Goal: Transaction & Acquisition: Purchase product/service

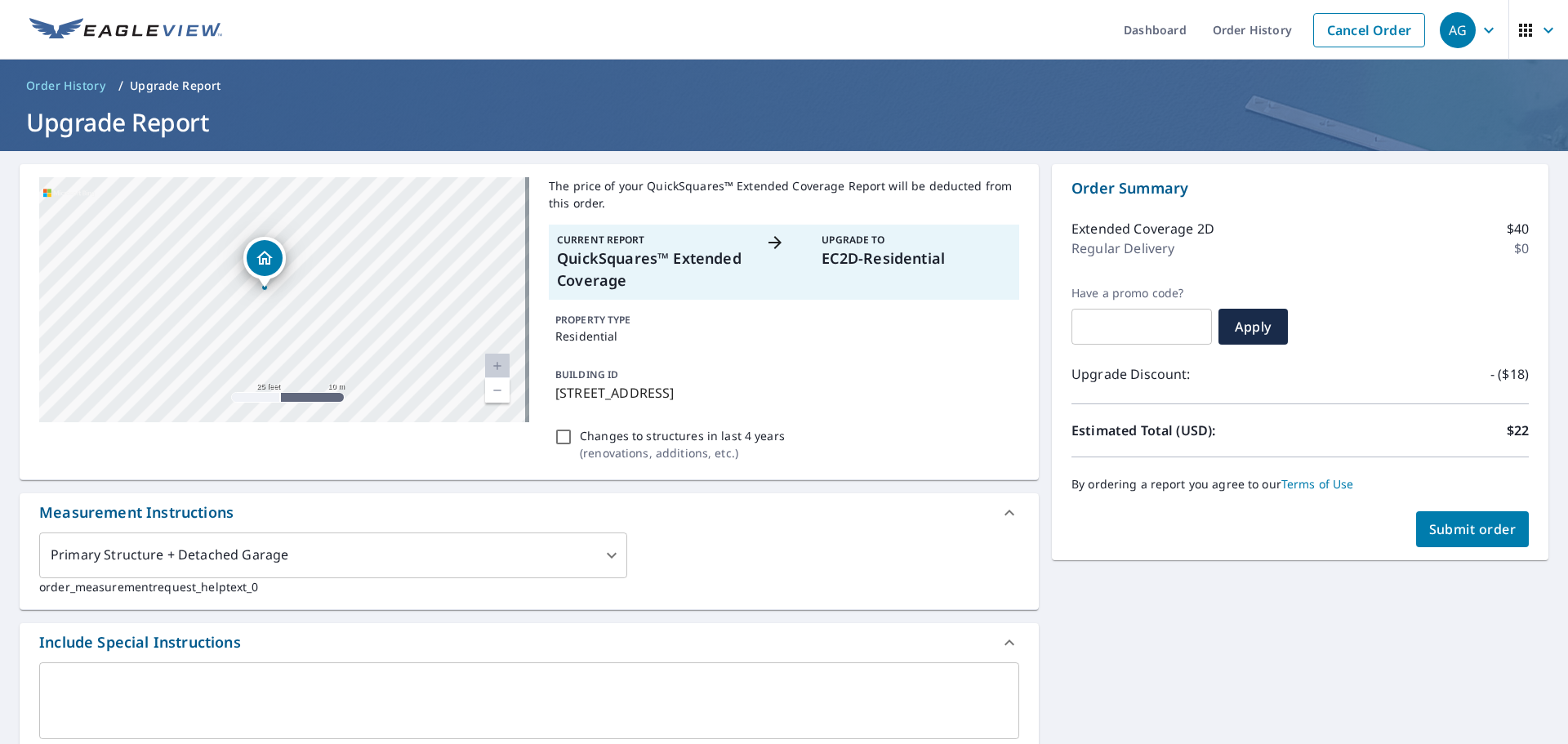
drag, startPoint x: 264, startPoint y: 267, endPoint x: 271, endPoint y: 252, distance: 16.6
click at [271, 252] on icon "Dropped pin, building 1, Residential property, 5723 Gladehill Dr Kingwood, TX 7…" at bounding box center [264, 257] width 19 height 19
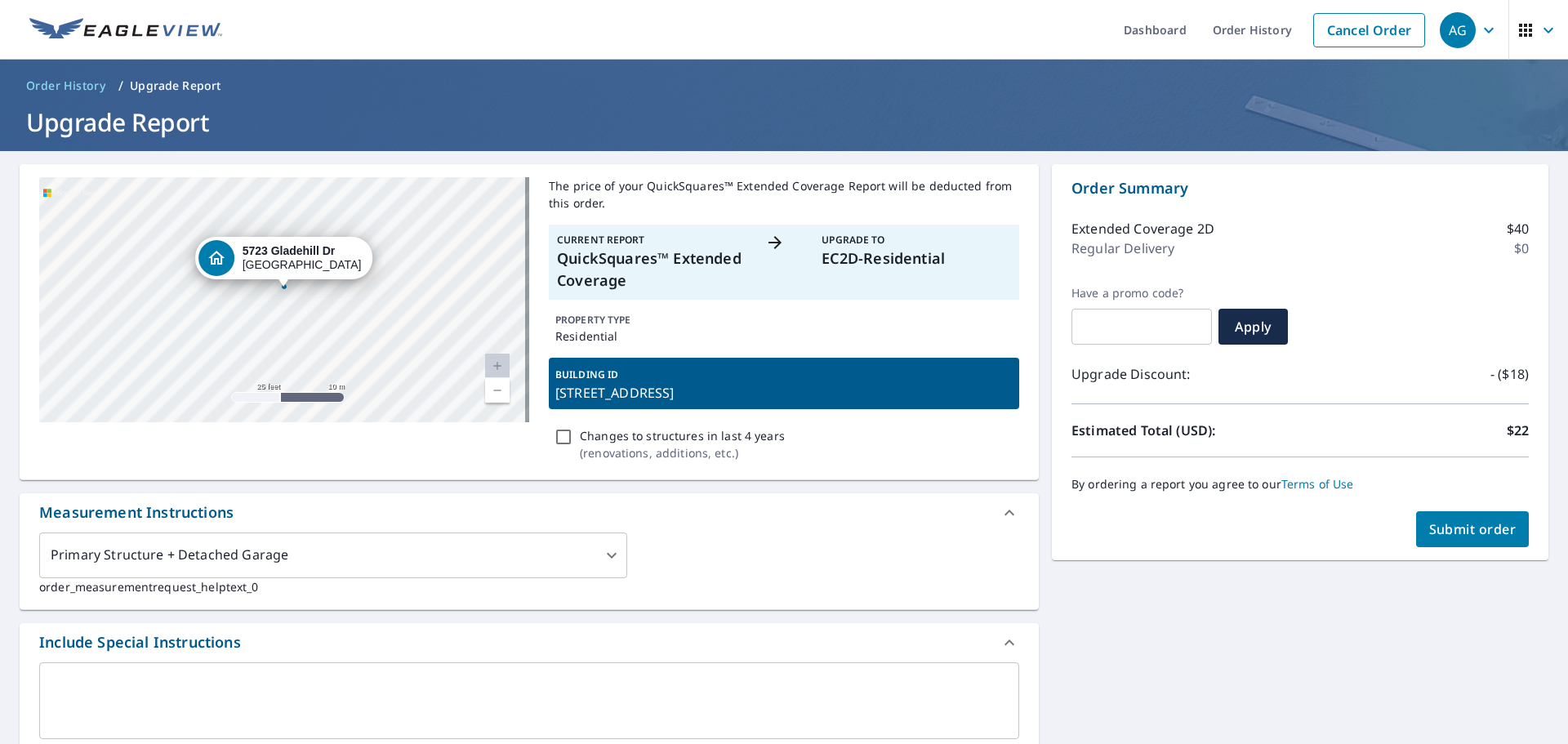
drag, startPoint x: 283, startPoint y: 298, endPoint x: 285, endPoint y: 287, distance: 11.2
click at [285, 287] on div at bounding box center [284, 287] width 6 height 6
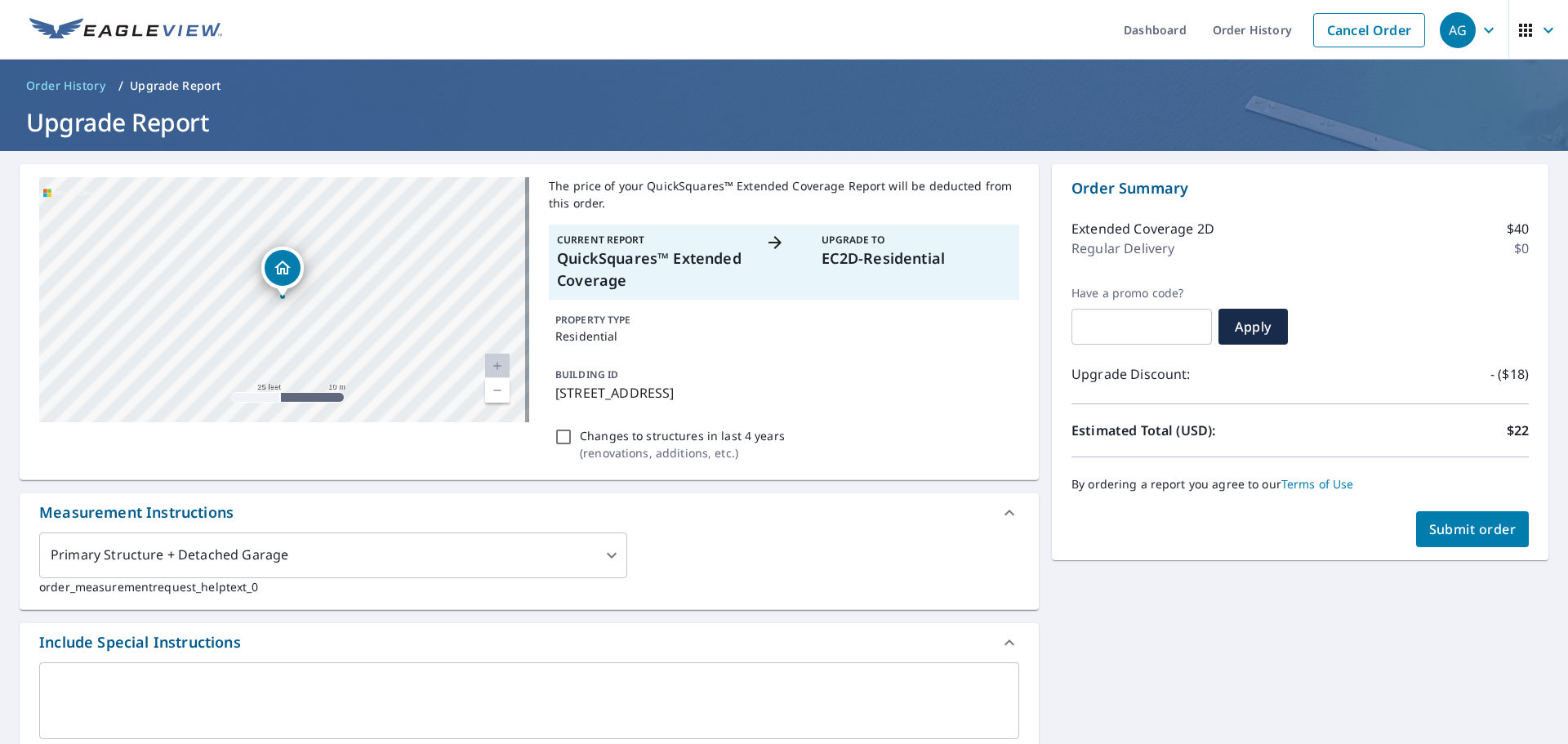
click at [283, 324] on div "5723 Gladehill Dr Kingwood, TX 77345" at bounding box center [285, 299] width 490 height 245
click at [284, 324] on div "5723 Gladehill Dr Kingwood, TX 77345" at bounding box center [285, 299] width 490 height 245
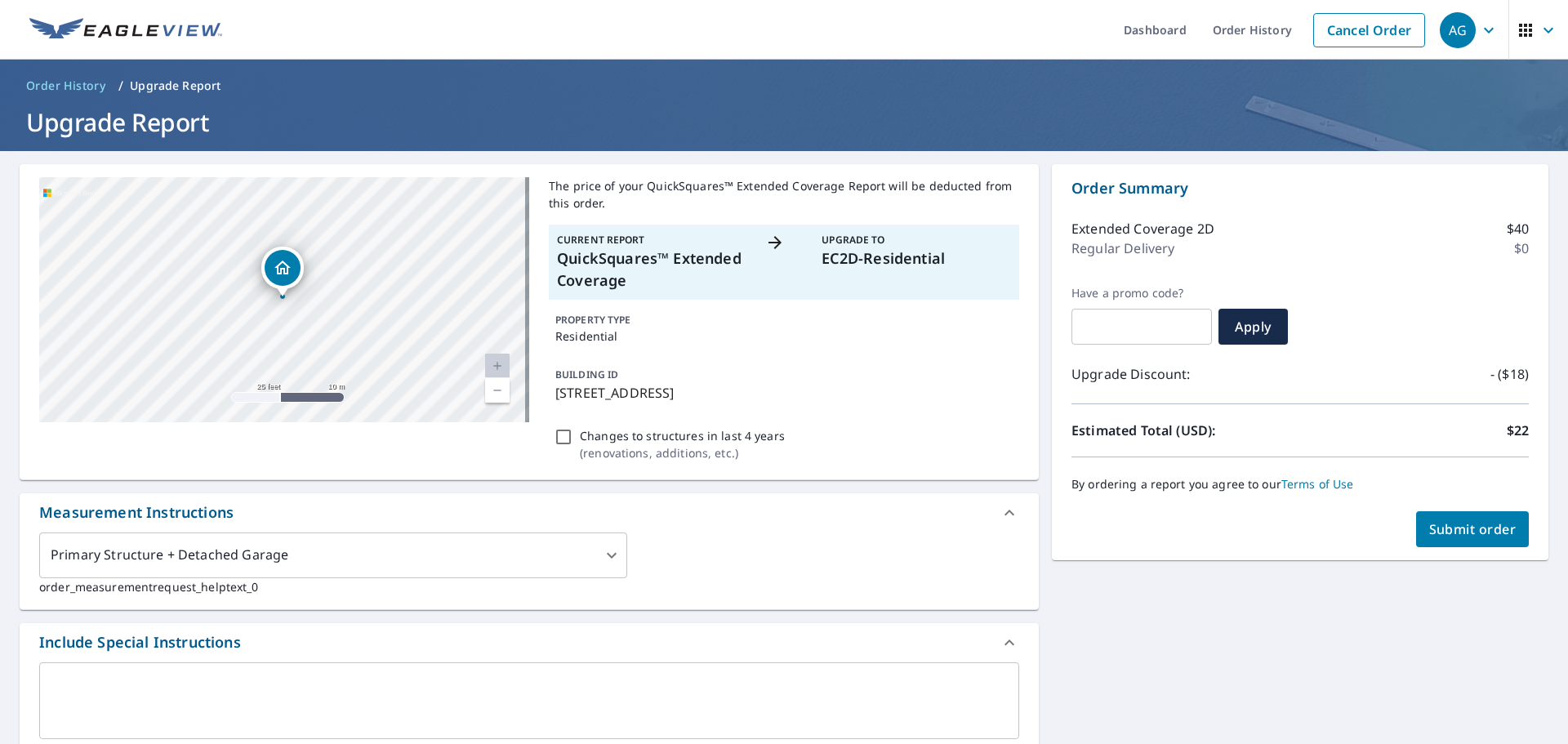
click at [284, 324] on div "5723 Gladehill Dr Kingwood, TX 77345" at bounding box center [285, 299] width 490 height 245
drag, startPoint x: 284, startPoint y: 324, endPoint x: 639, endPoint y: 341, distance: 355.4
click at [287, 324] on div "5723 Gladehill Dr Kingwood, TX 77345" at bounding box center [285, 299] width 490 height 245
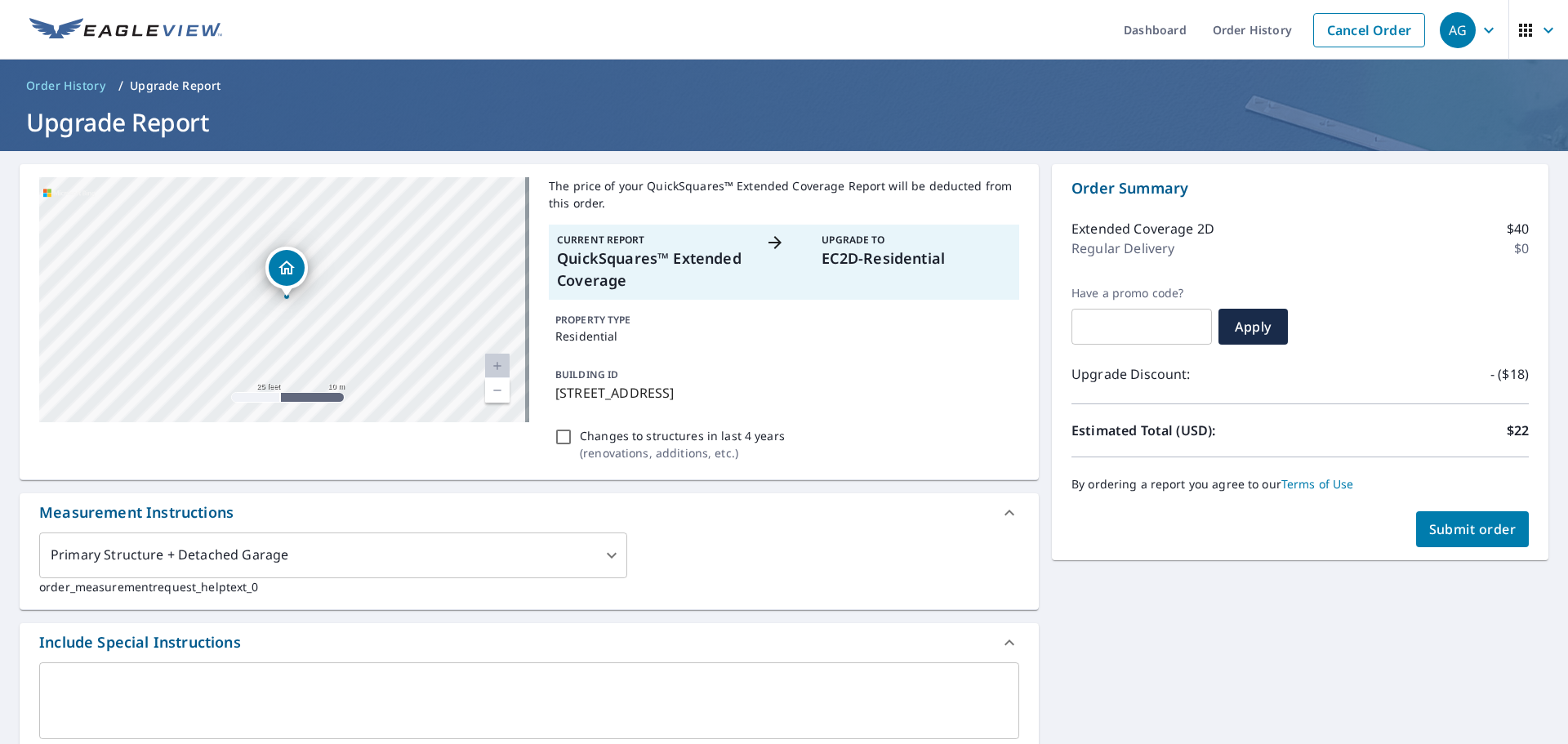
click at [1467, 530] on span "Submit order" at bounding box center [1473, 530] width 87 height 18
checkbox input "true"
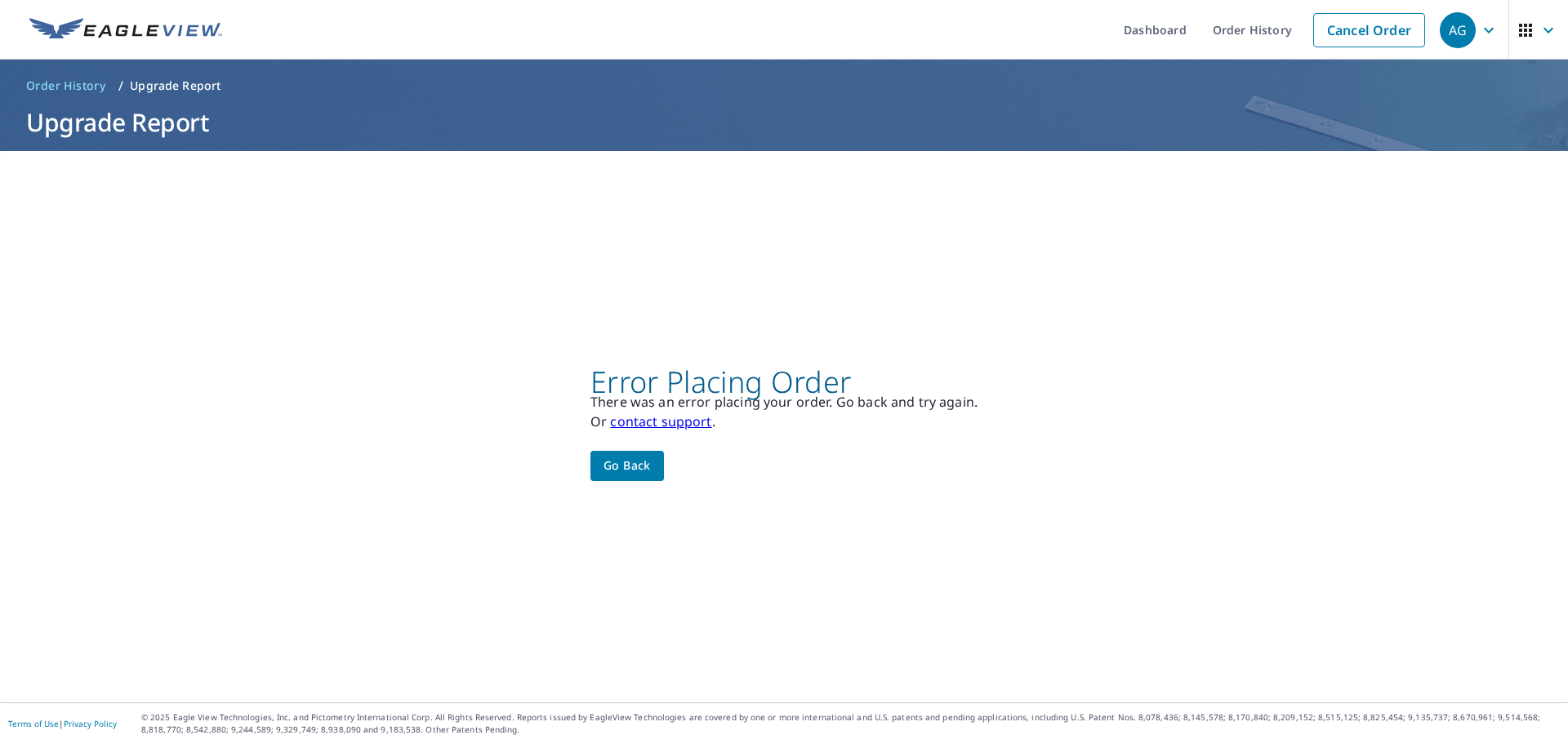
click at [652, 468] on button "Go back" at bounding box center [627, 466] width 73 height 30
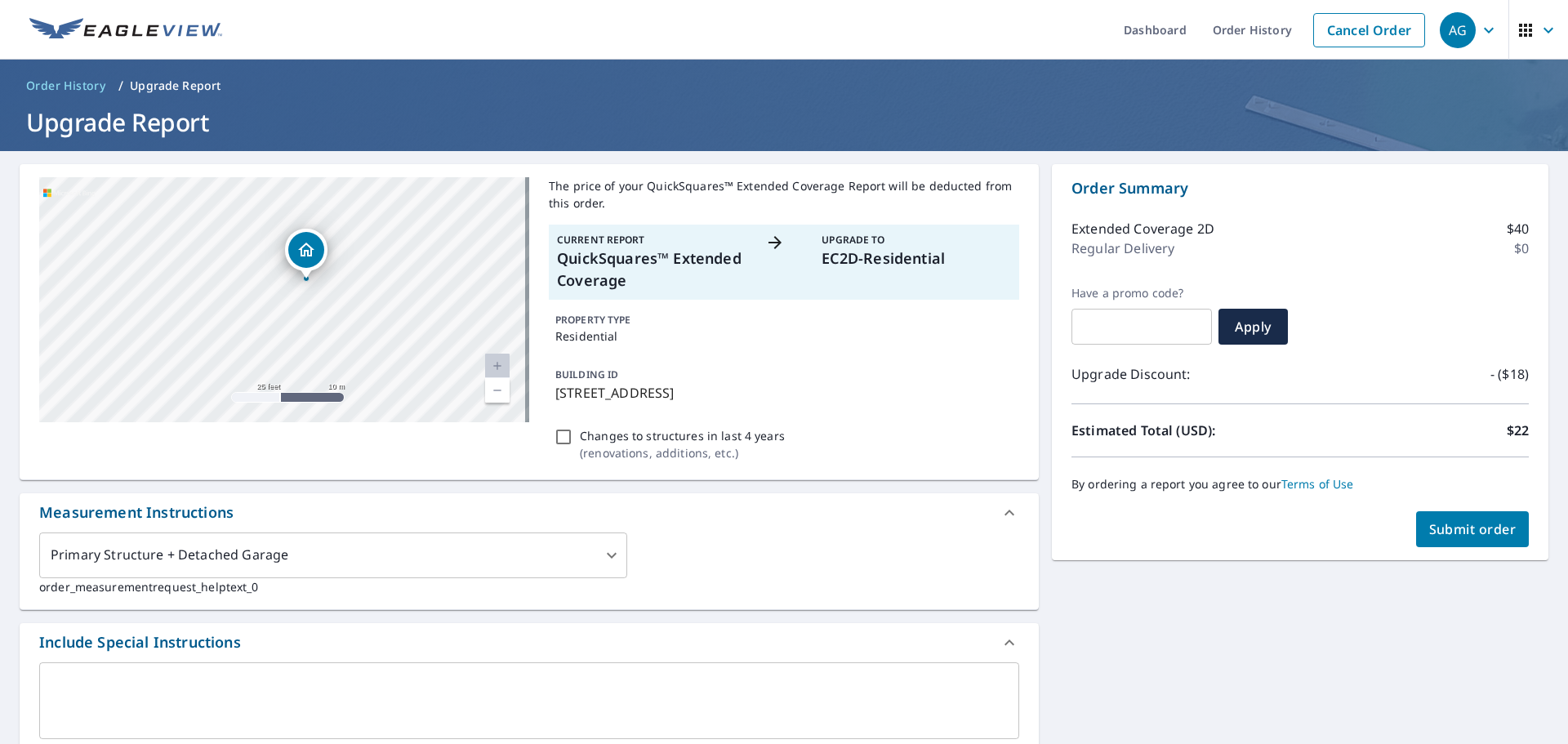
drag, startPoint x: 367, startPoint y: 258, endPoint x: 360, endPoint y: 325, distance: 67.4
click at [360, 325] on div "5723 Gladehill Dr Kingwood, TX 77345" at bounding box center [285, 299] width 490 height 245
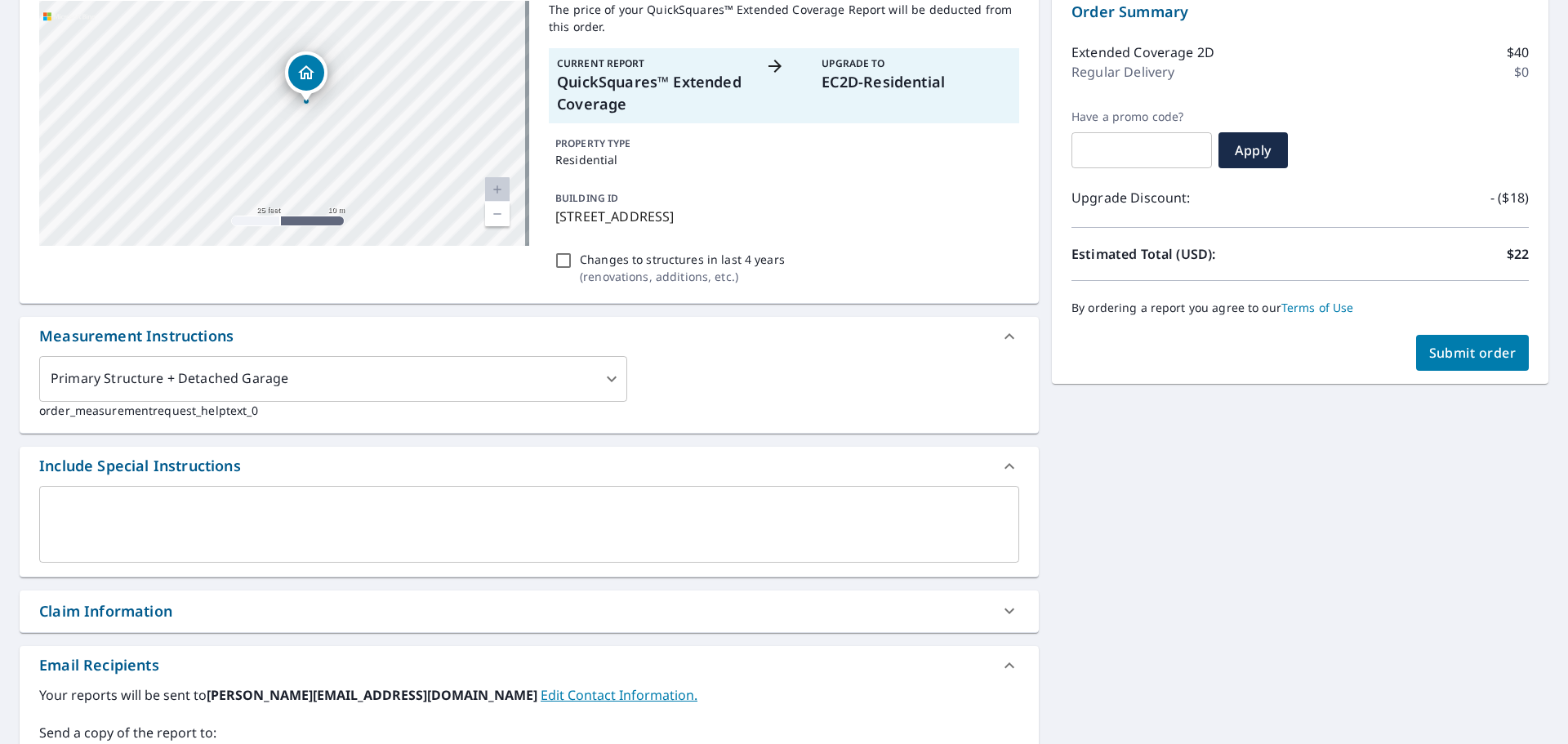
scroll to position [151, 0]
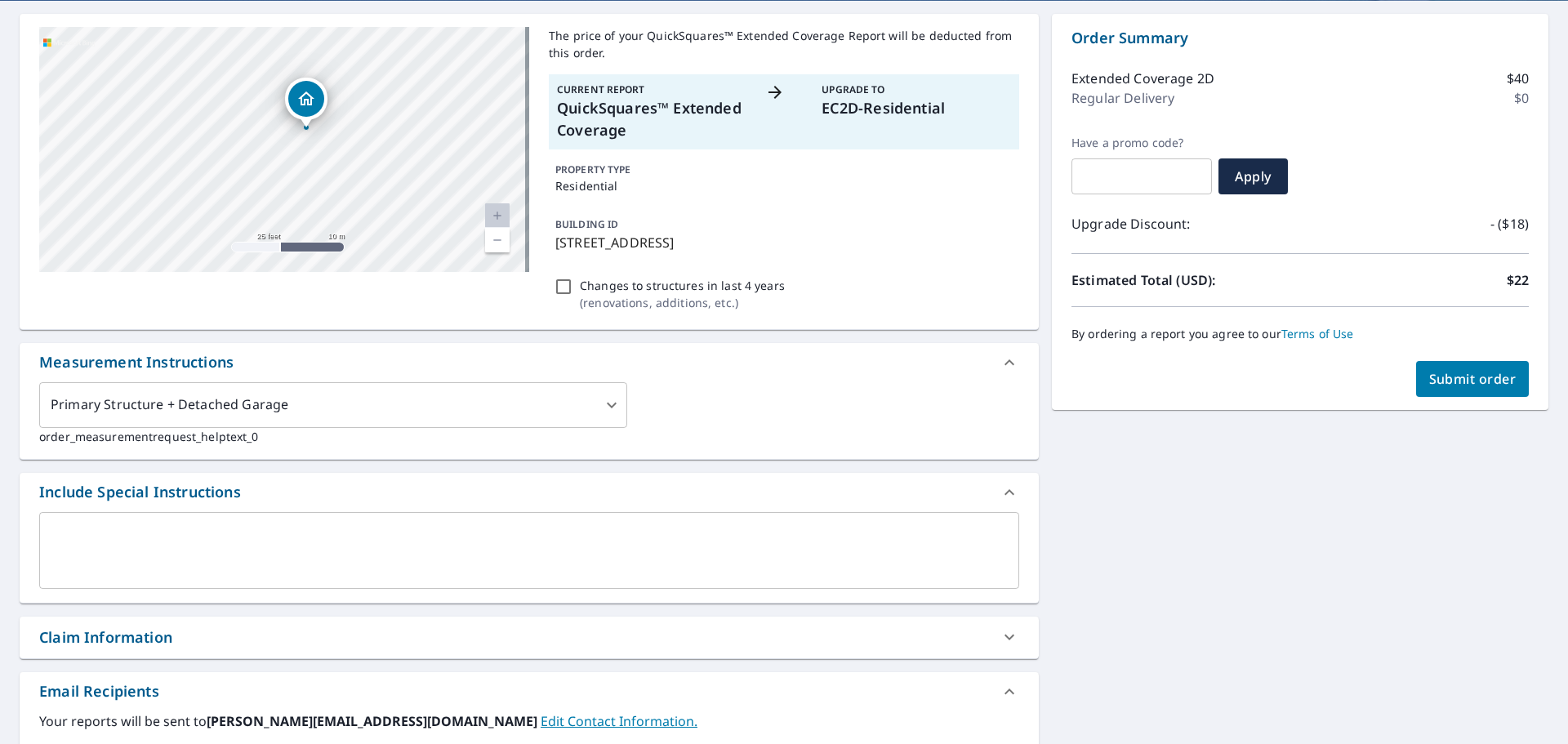
drag, startPoint x: 393, startPoint y: 162, endPoint x: 333, endPoint y: 151, distance: 61.0
click at [391, 162] on div "5723 Gladehill Dr Kingwood, TX 77345" at bounding box center [285, 149] width 490 height 245
click at [501, 242] on link "Current Level 20, Zoom Out" at bounding box center [497, 240] width 25 height 25
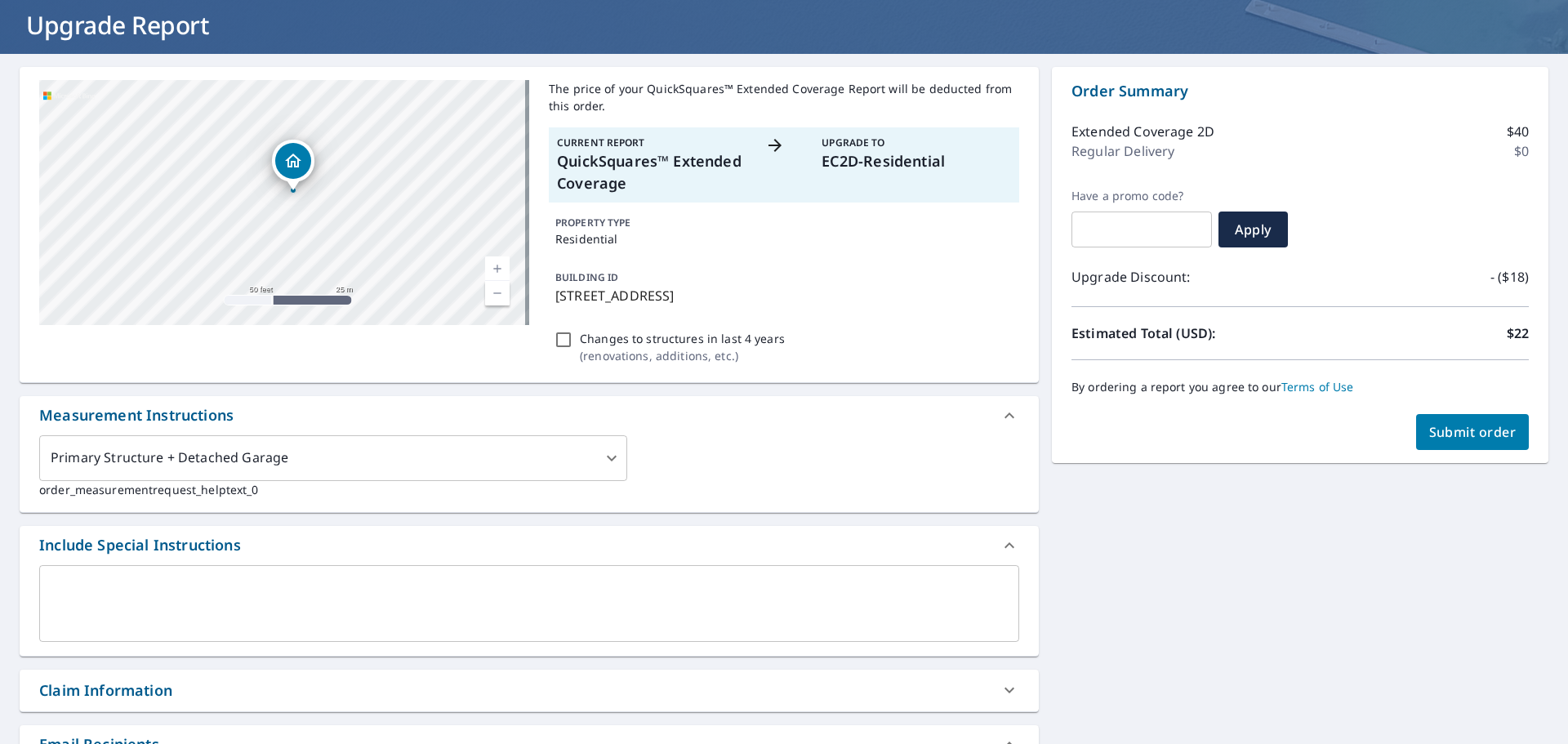
scroll to position [69, 0]
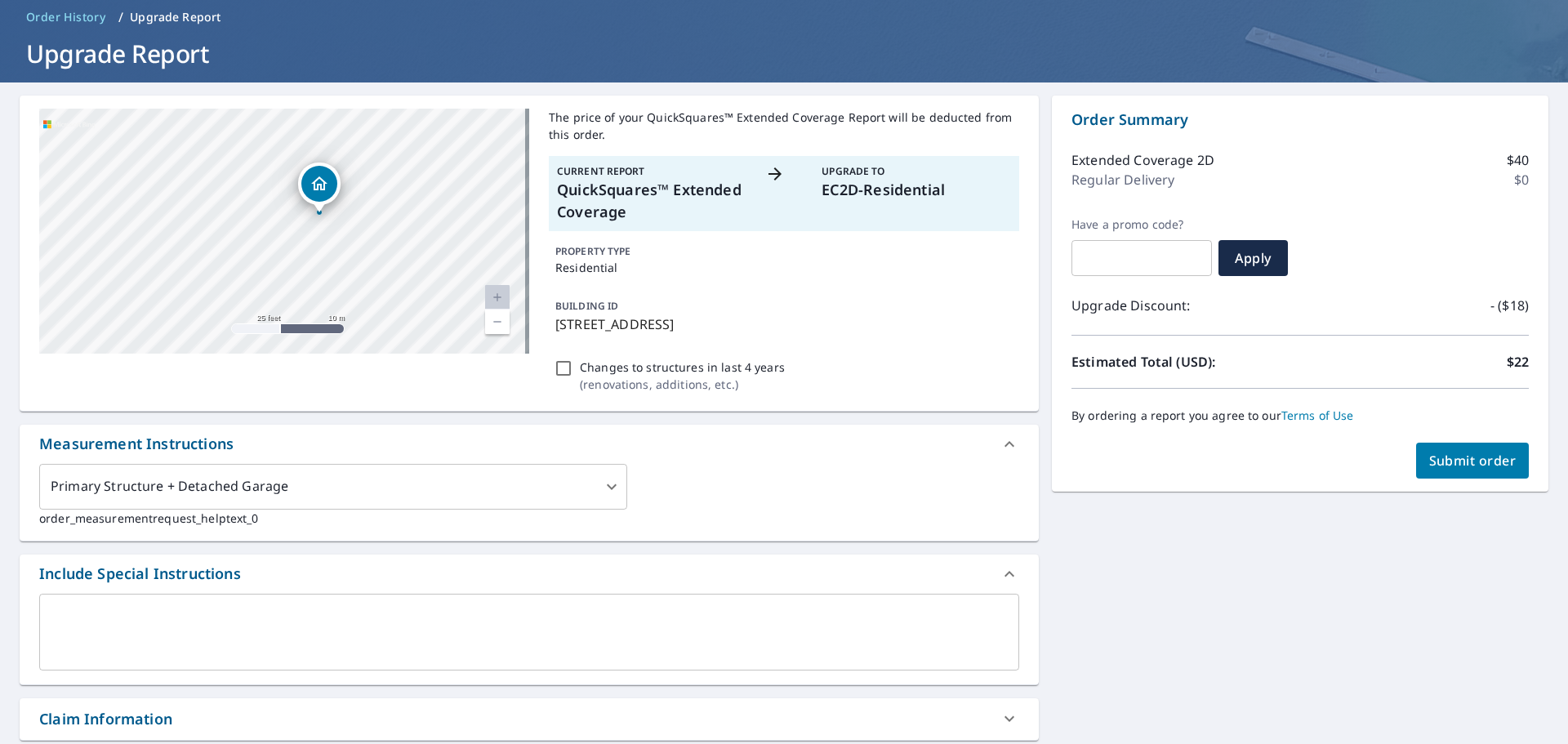
drag, startPoint x: 330, startPoint y: 229, endPoint x: 427, endPoint y: 238, distance: 97.4
click at [427, 238] on div "5723 Gladehill Dr Kingwood, TX 77345" at bounding box center [285, 231] width 490 height 245
click at [1458, 459] on span "Submit order" at bounding box center [1473, 461] width 87 height 18
checkbox input "true"
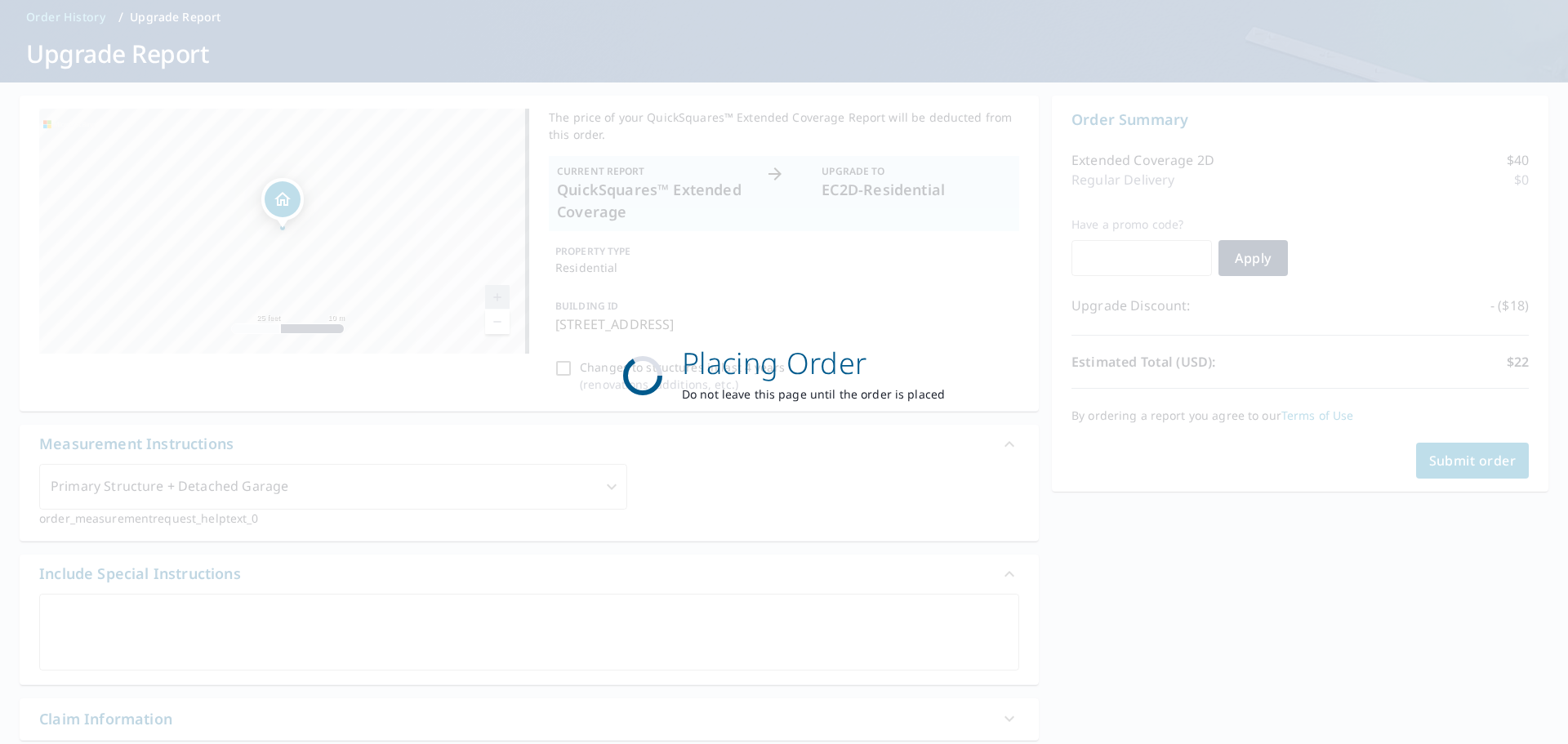
scroll to position [0, 0]
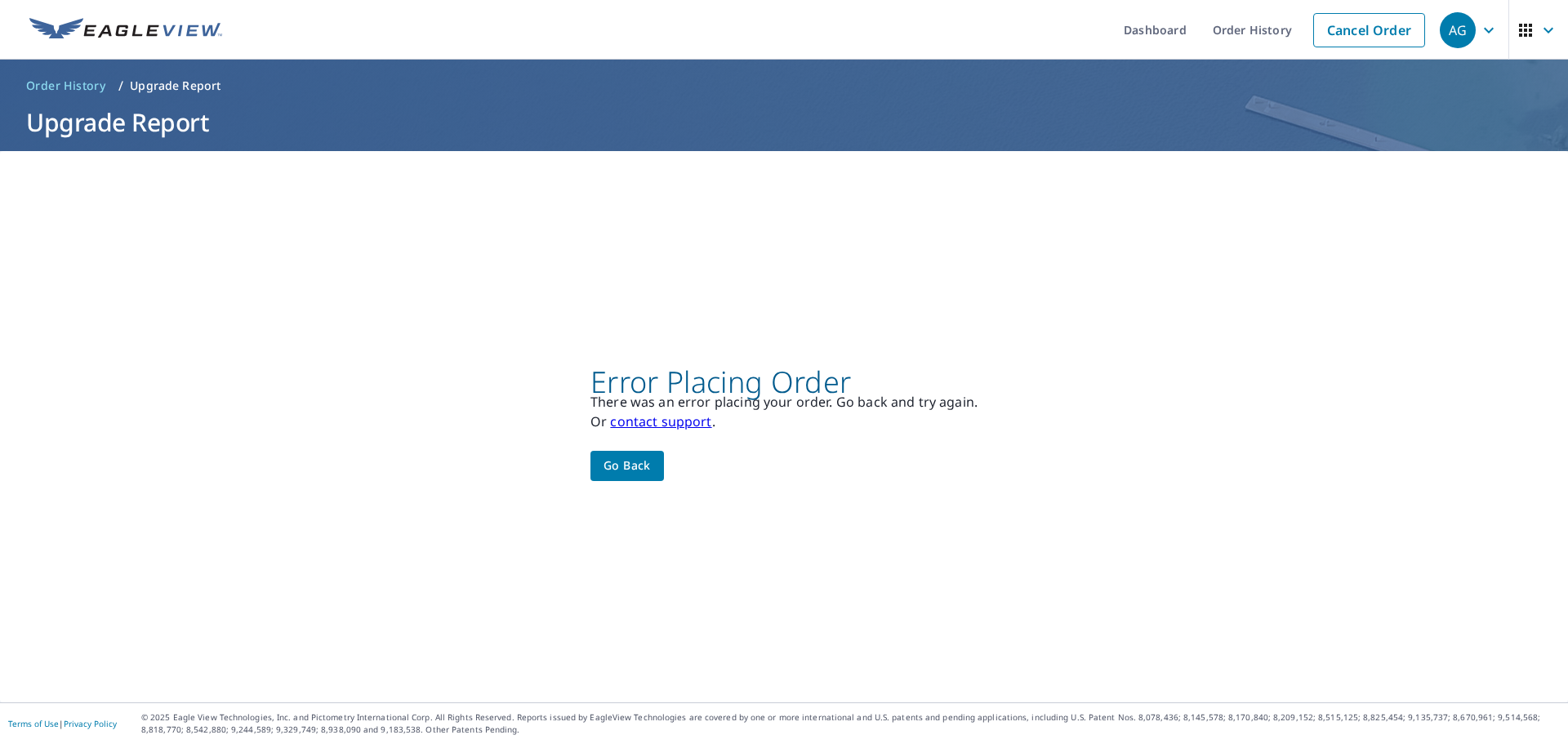
click at [681, 419] on link "contact support" at bounding box center [660, 422] width 101 height 18
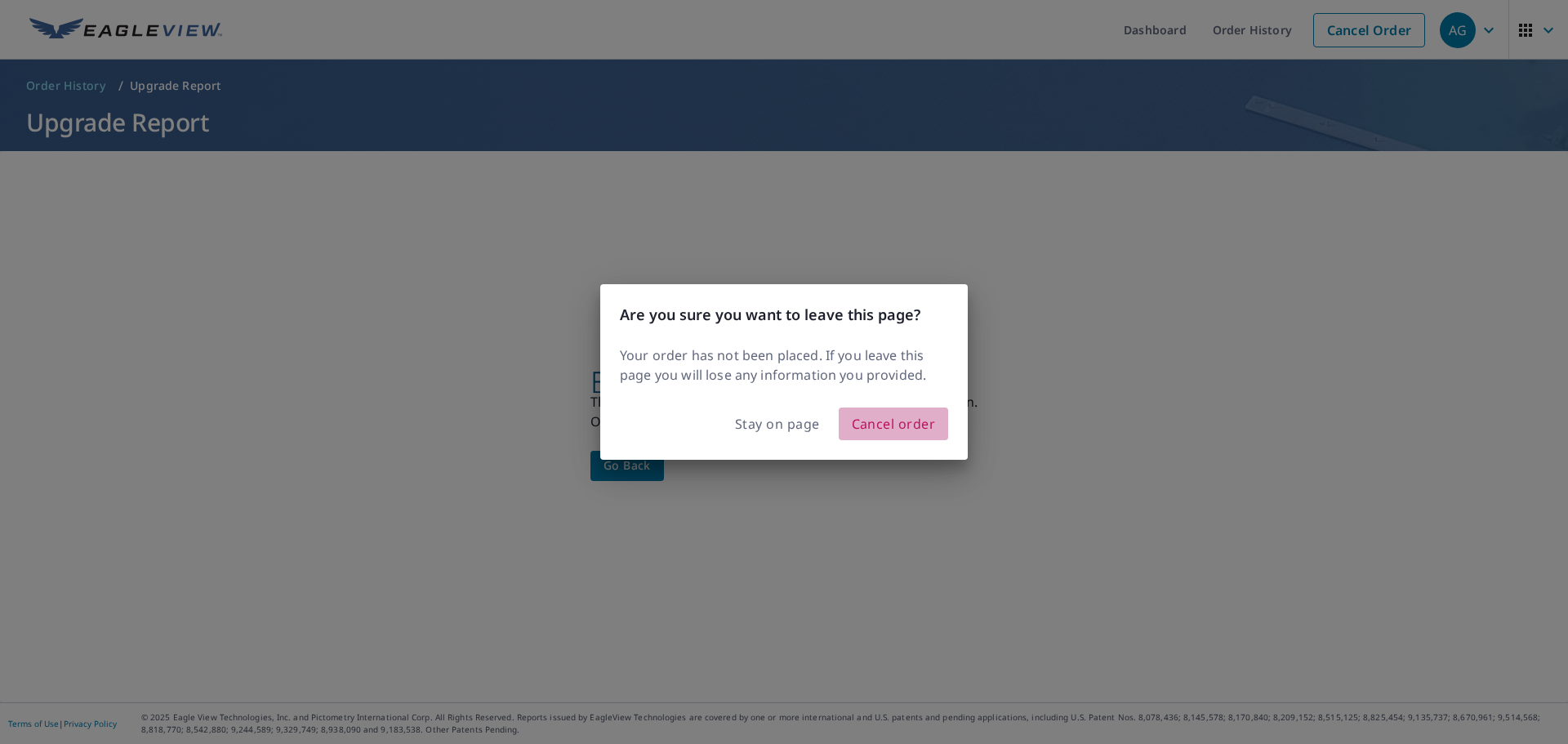
click at [877, 424] on span "Cancel order" at bounding box center [894, 423] width 84 height 23
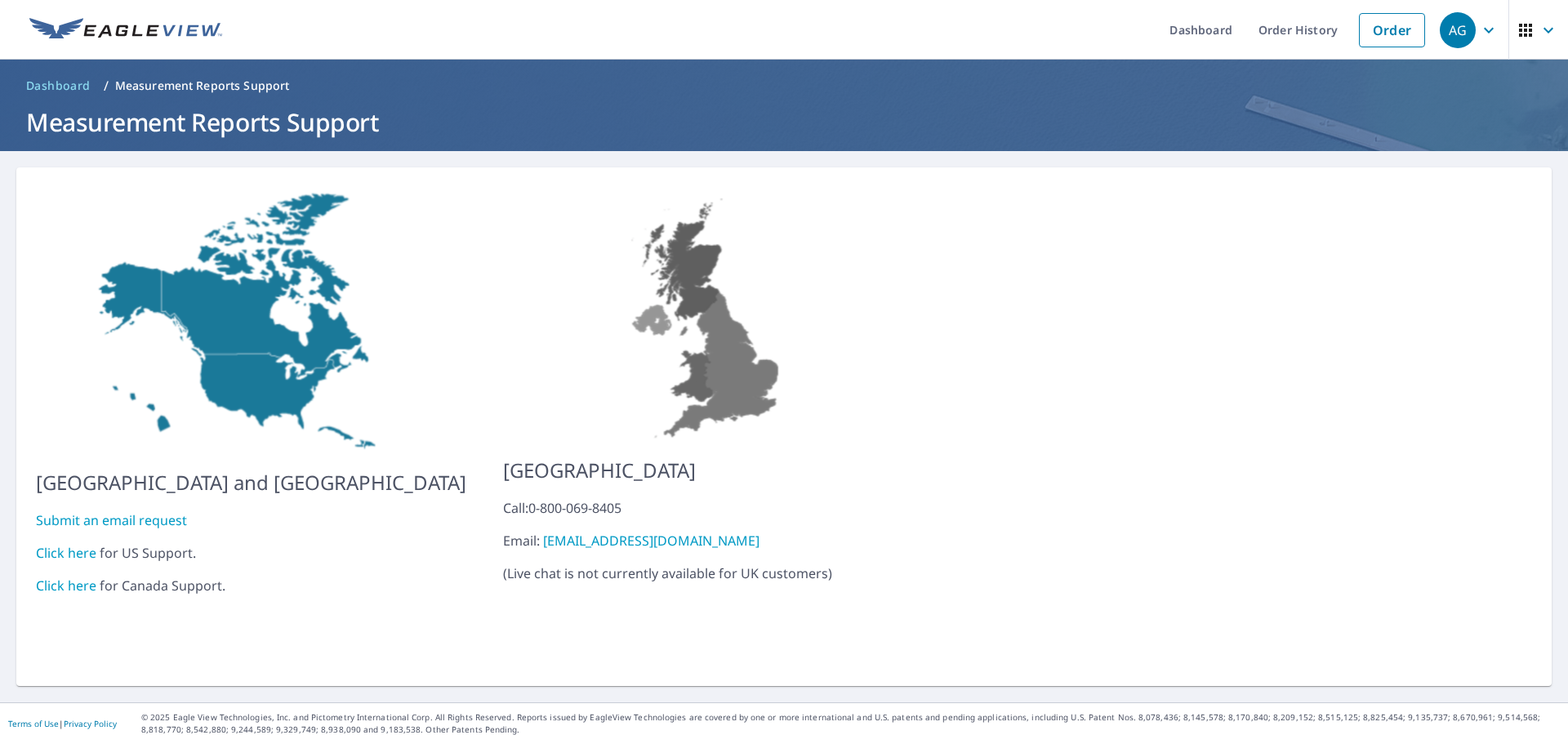
click at [76, 544] on link "Click here" at bounding box center [66, 553] width 61 height 18
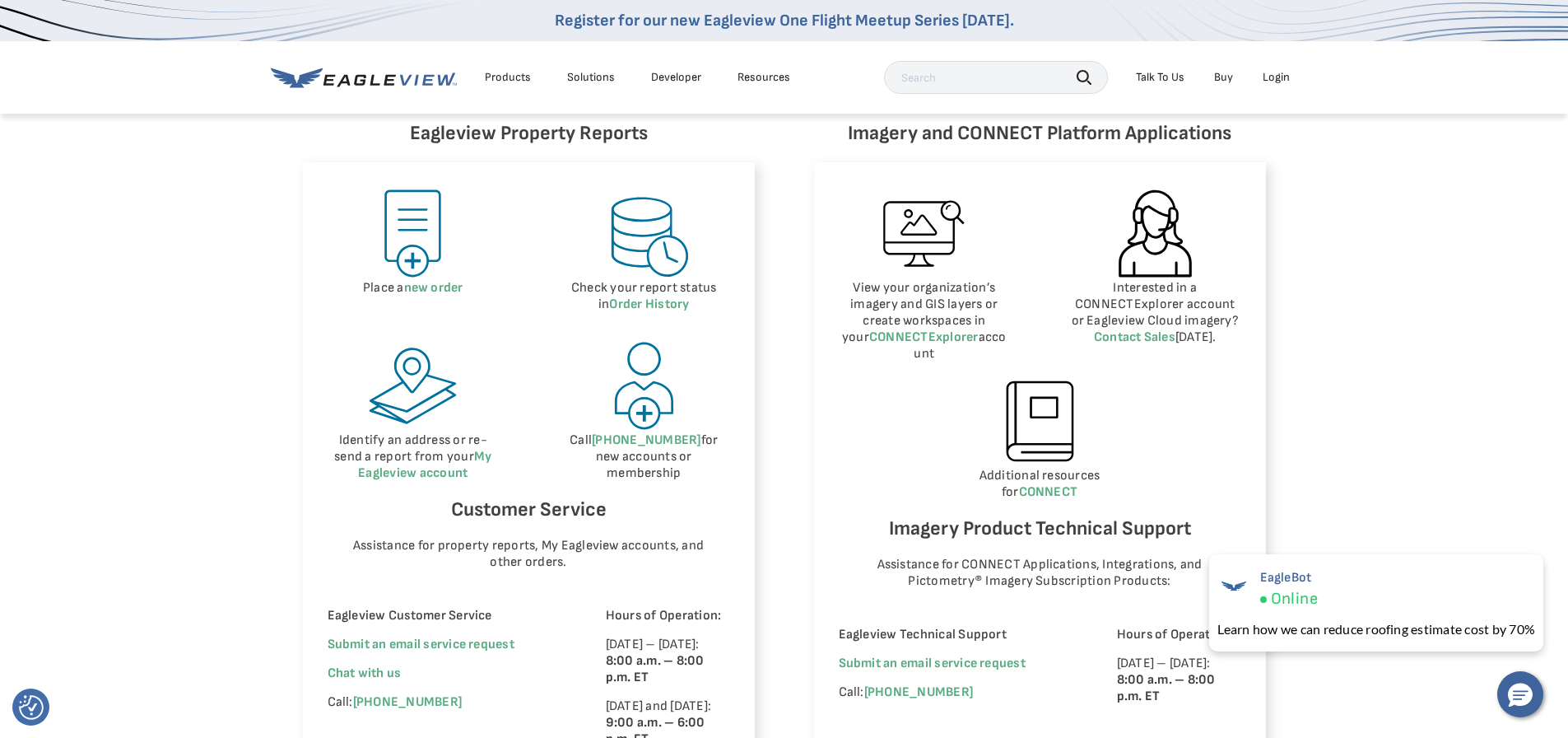
scroll to position [742, 0]
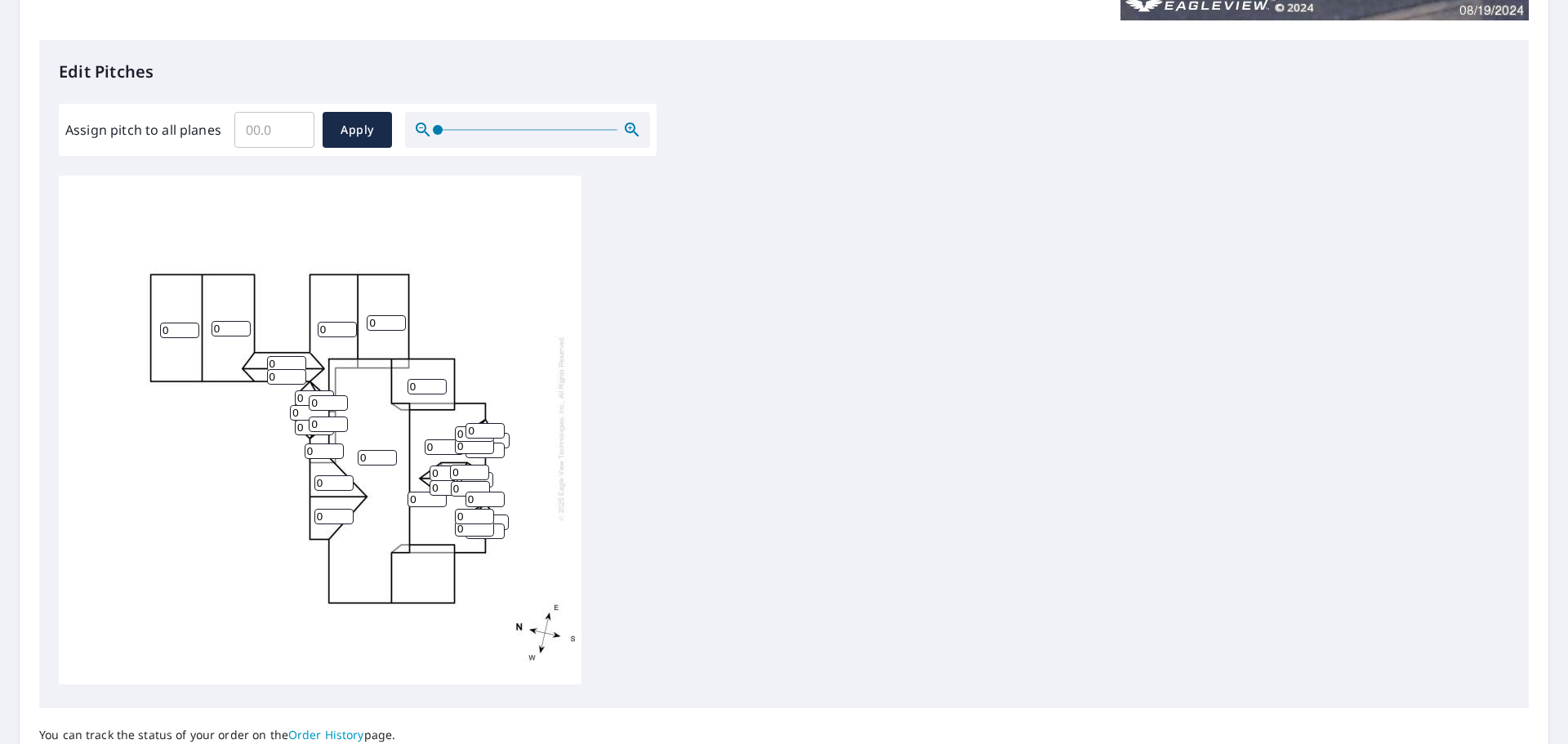
scroll to position [409, 0]
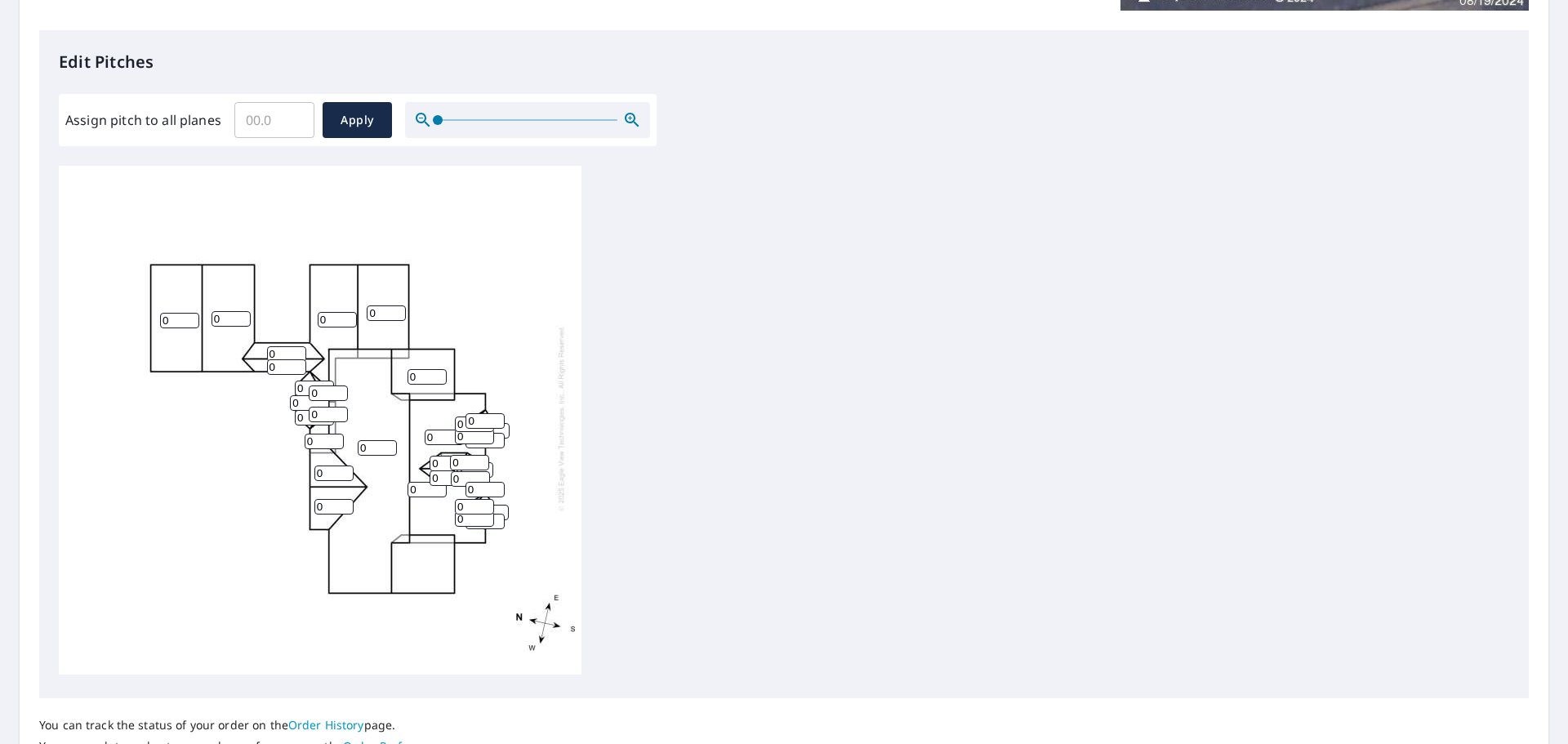
click at [174, 313] on input "0" at bounding box center [179, 321] width 39 height 16
type input "0"
type input "8"
click at [233, 311] on input "0" at bounding box center [230, 319] width 39 height 16
type input "8"
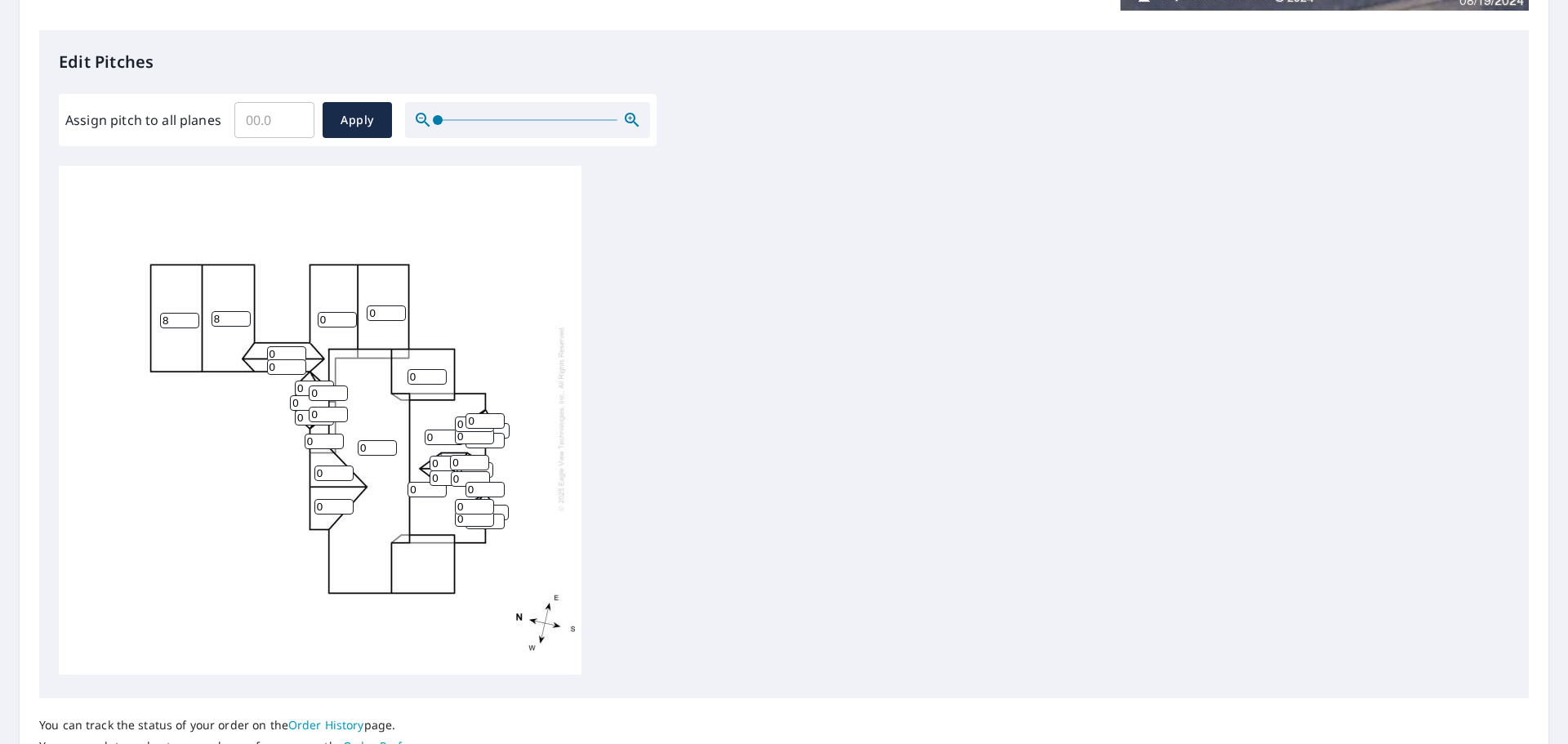
click at [196, 468] on div "0 0 8 8 0 0 0 0 0 0 0 0 0 0 0 0 0 0 0 0 0 0 0 0 0 0 0 0 0 0 0 0 0" at bounding box center [319, 418] width 522 height 513
click at [480, 413] on input "0" at bounding box center [485, 421] width 39 height 16
type input "11"
click at [461, 417] on input "0" at bounding box center [474, 424] width 39 height 16
type input "11"
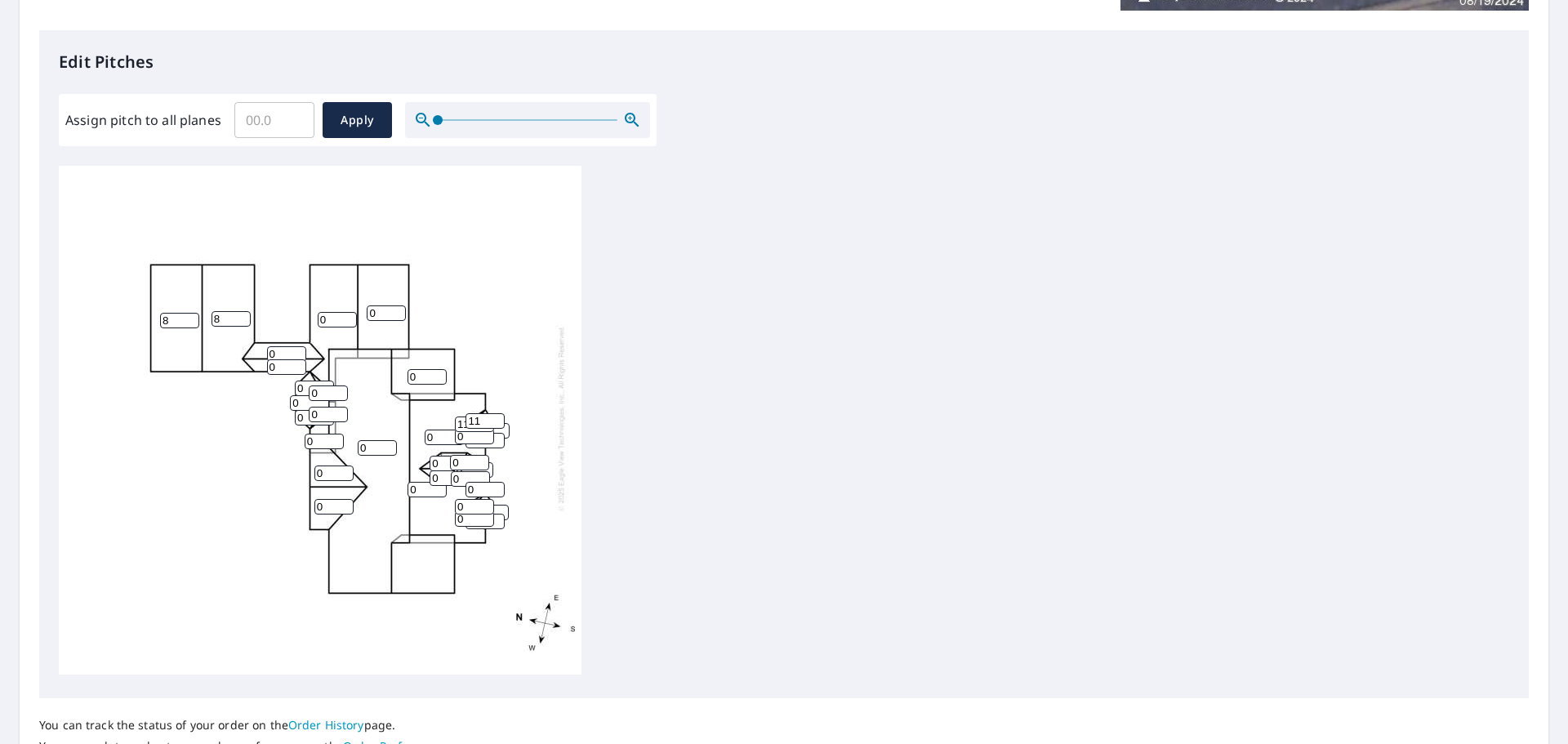
click at [462, 429] on input "0" at bounding box center [474, 436] width 39 height 16
type input "11"
click at [435, 430] on input "0" at bounding box center [444, 437] width 39 height 16
type input "11"
click at [437, 456] on input "0" at bounding box center [449, 463] width 39 height 16
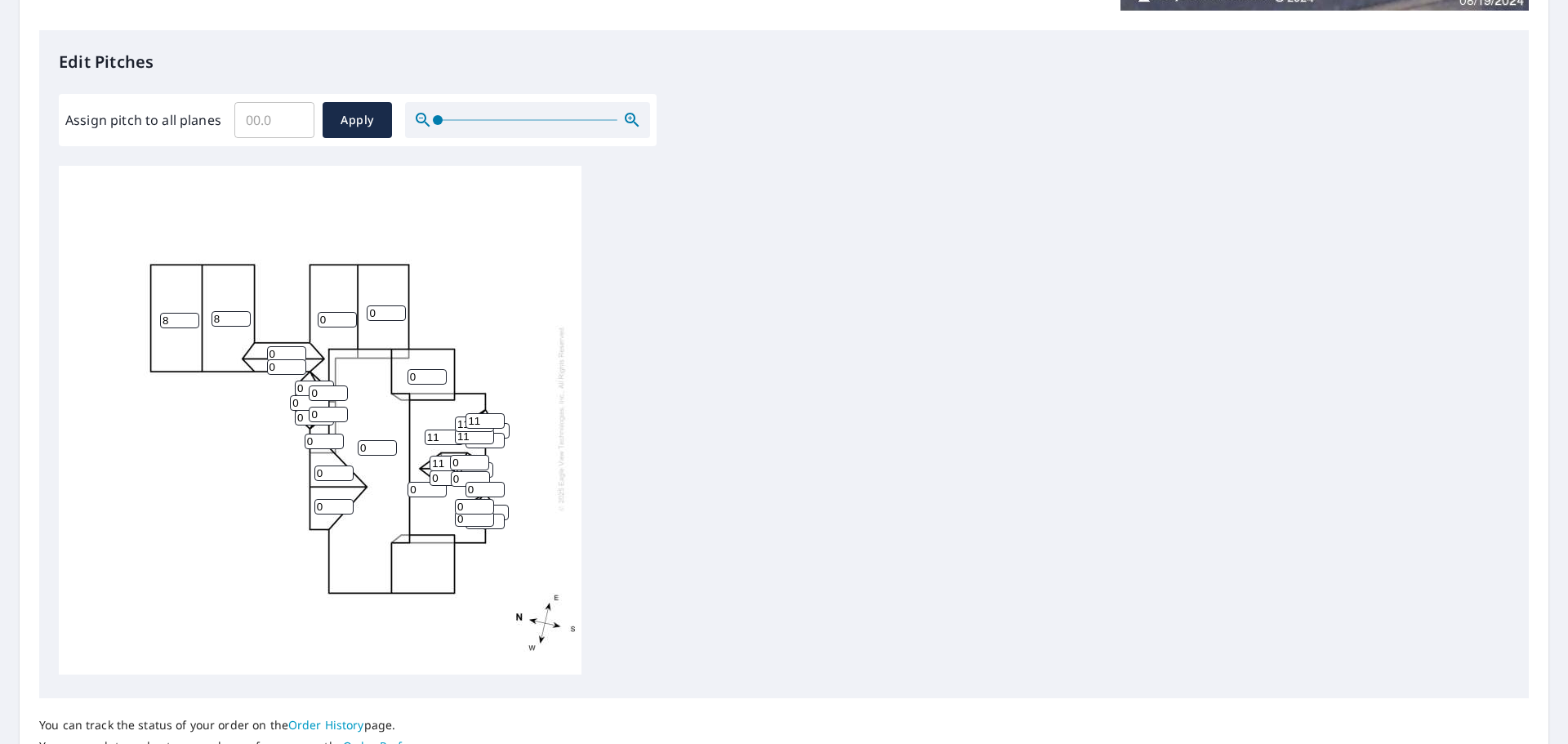
type input "11"
click at [470, 455] on input "0" at bounding box center [469, 462] width 39 height 16
type input "11"
click at [460, 471] on input "0" at bounding box center [470, 479] width 39 height 16
type input "11"
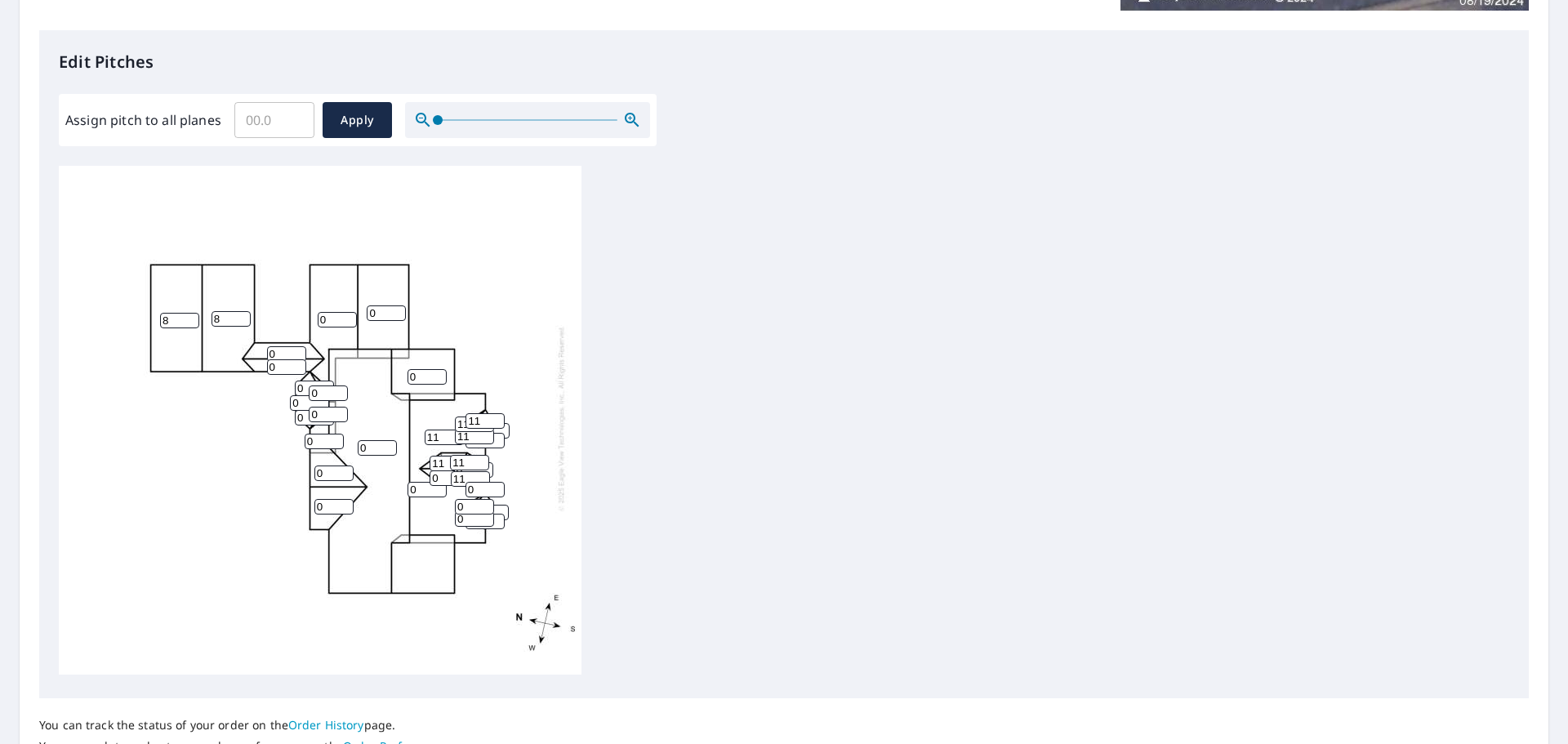
click at [441, 470] on input "0" at bounding box center [449, 478] width 39 height 16
type input "11"
click at [437, 430] on input "11" at bounding box center [444, 437] width 39 height 16
type input "1"
click at [304, 380] on input "0" at bounding box center [314, 388] width 39 height 16
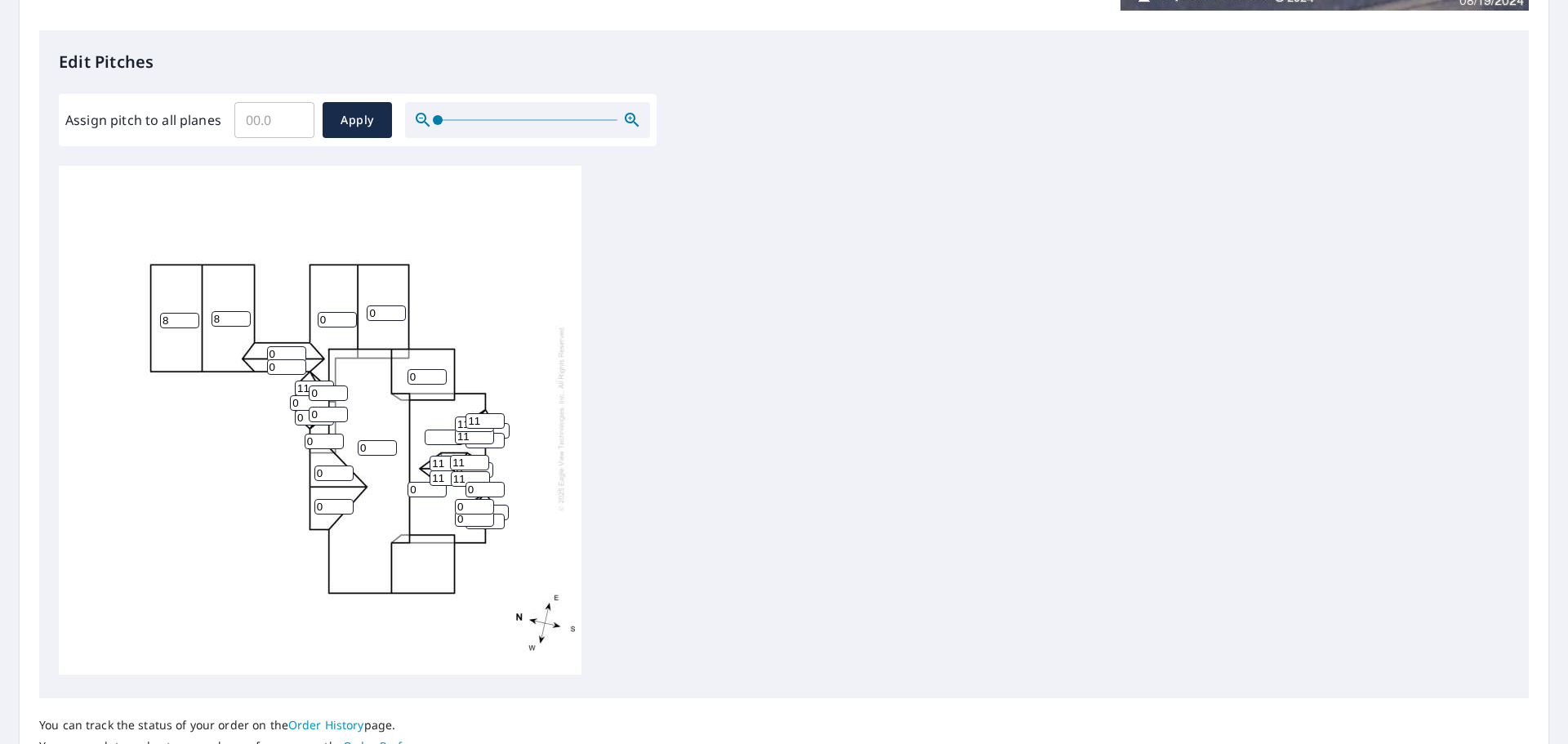
type input "11"
click at [321, 386] on input "0" at bounding box center [328, 393] width 39 height 16
type input "1"
click at [304, 395] on input "0" at bounding box center [309, 402] width 39 height 16
type input "11"
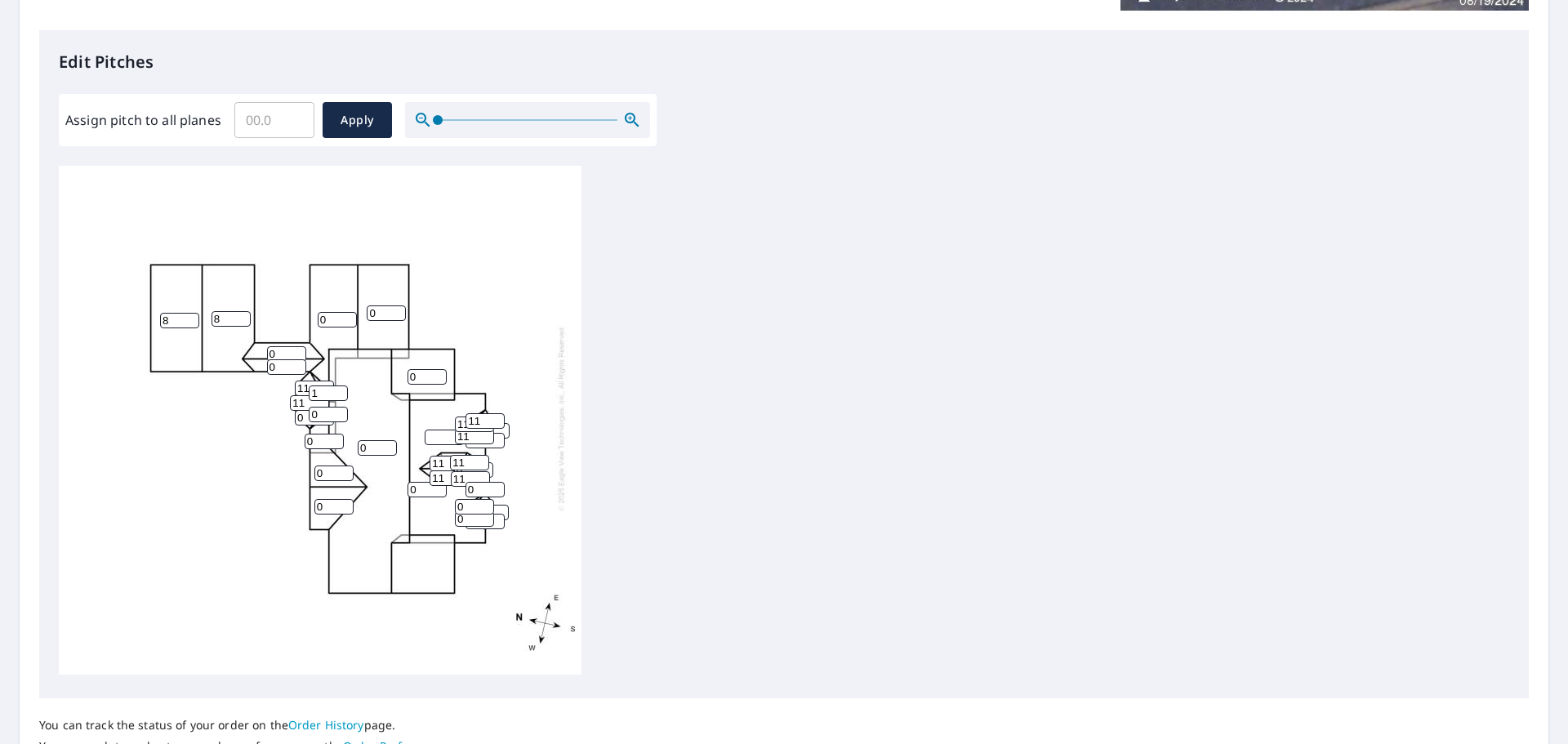
click at [305, 411] on input "0" at bounding box center [314, 418] width 39 height 16
type input "11"
click at [318, 407] on input "0" at bounding box center [328, 414] width 39 height 16
type input "11"
click at [321, 386] on input "1" at bounding box center [328, 393] width 39 height 16
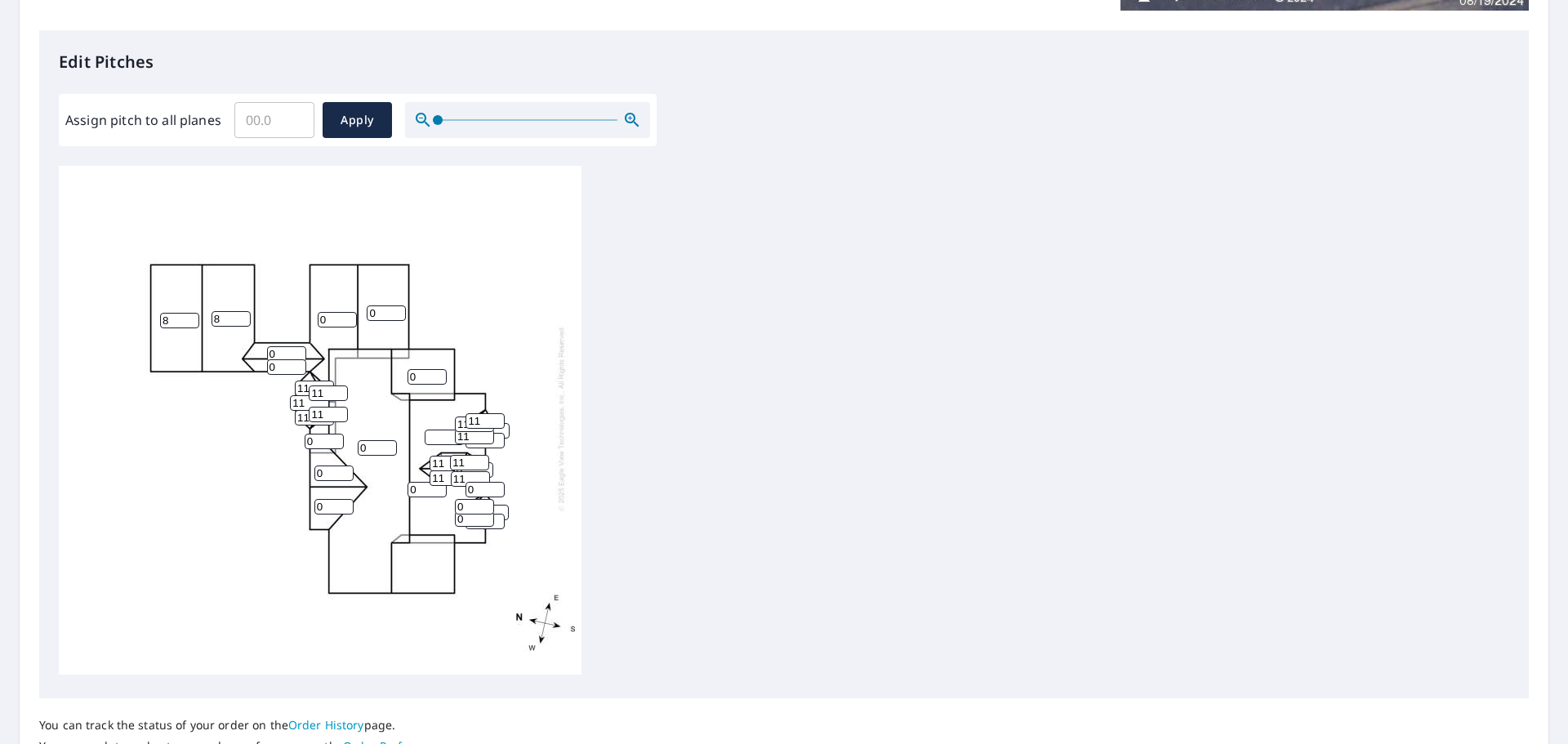
type input "11"
click at [372, 440] on input "0" at bounding box center [377, 447] width 39 height 16
type input "9"
type input "8"
click at [419, 482] on input "0" at bounding box center [427, 490] width 39 height 16
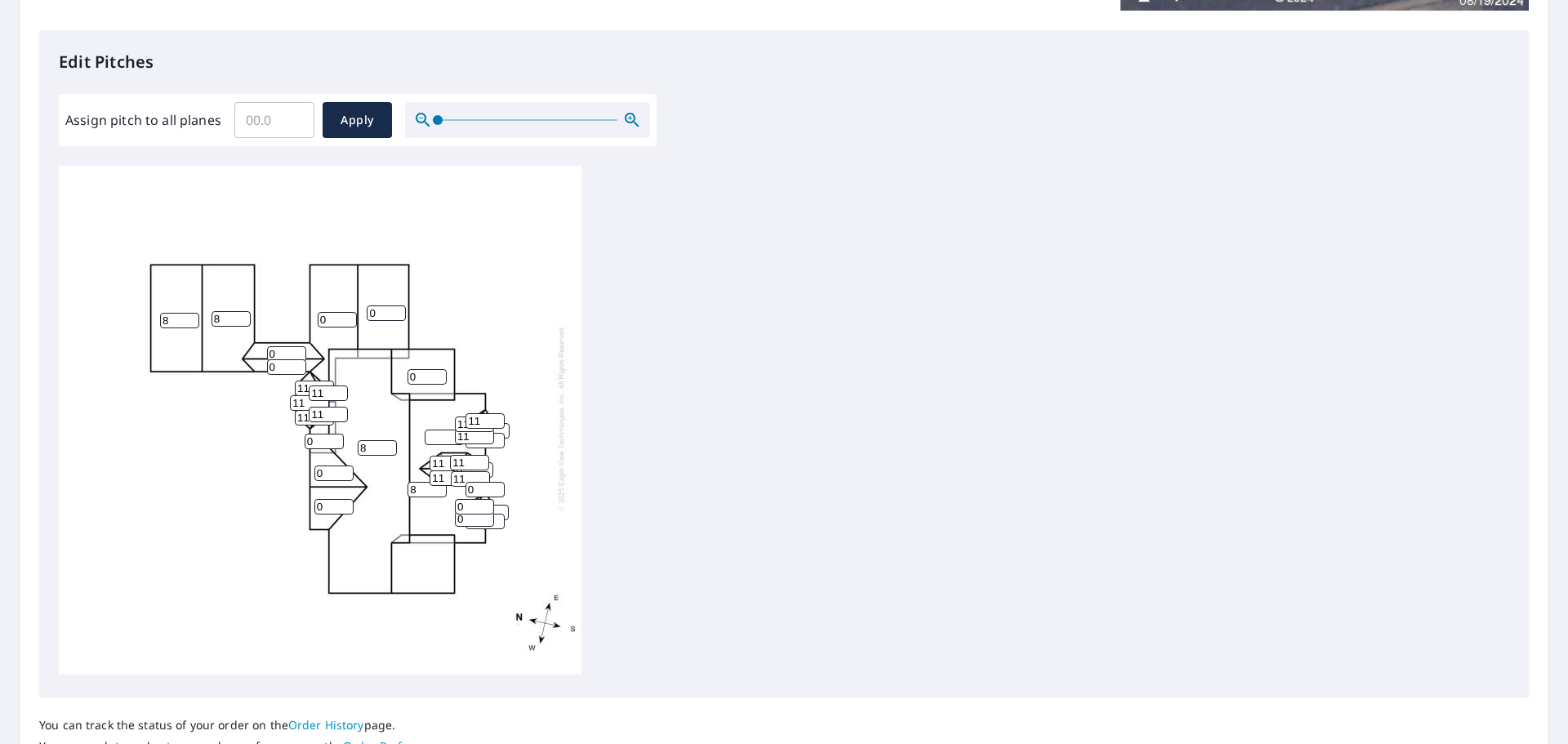
type input "8"
click at [469, 512] on input "0" at bounding box center [474, 519] width 39 height 16
type input "11"
click at [468, 499] on input "0" at bounding box center [474, 506] width 39 height 16
type input "11"
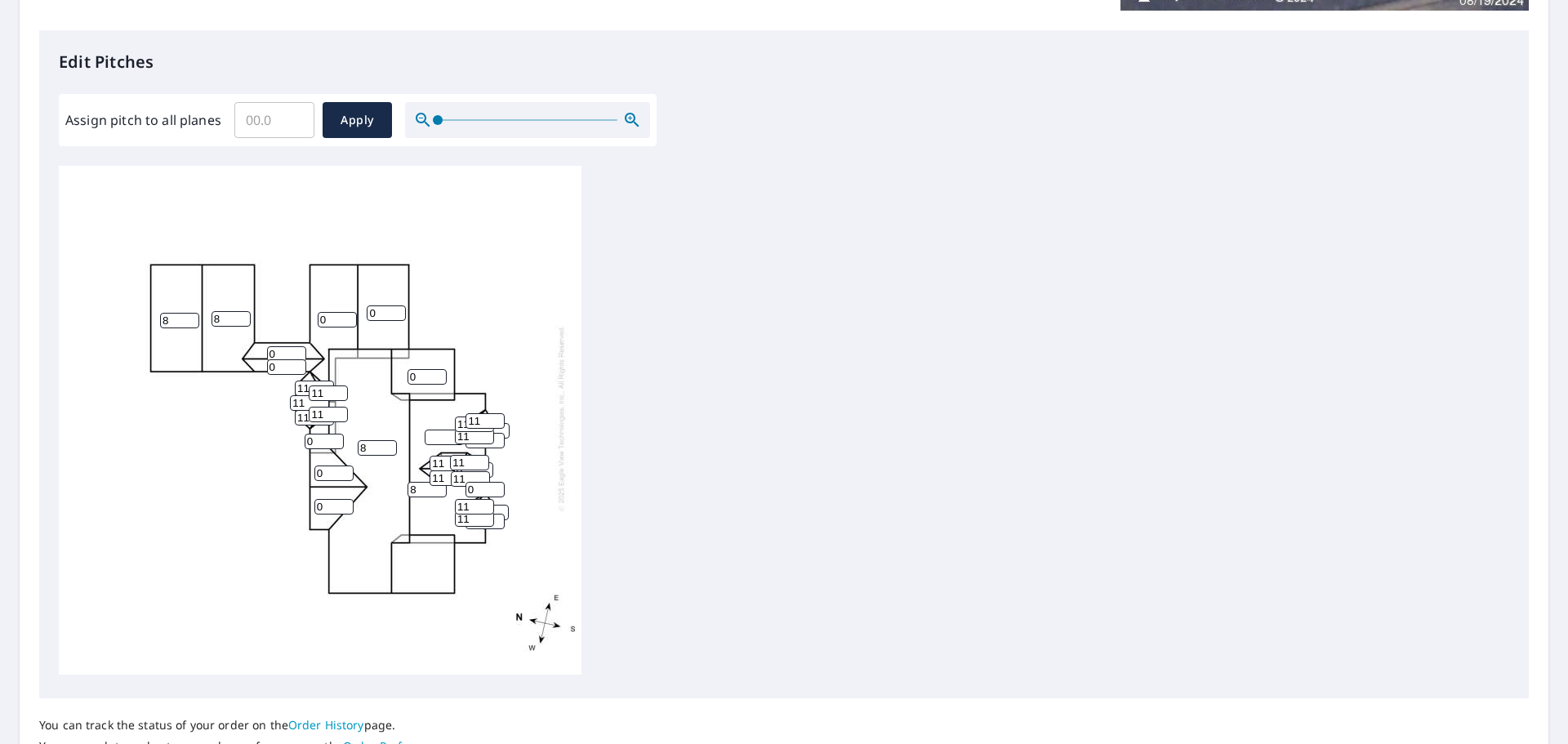
type input "1"
click at [496, 505] on input "1" at bounding box center [488, 513] width 39 height 16
click at [491, 499] on input "11" at bounding box center [474, 506] width 39 height 16
type input "1"
type input "11"
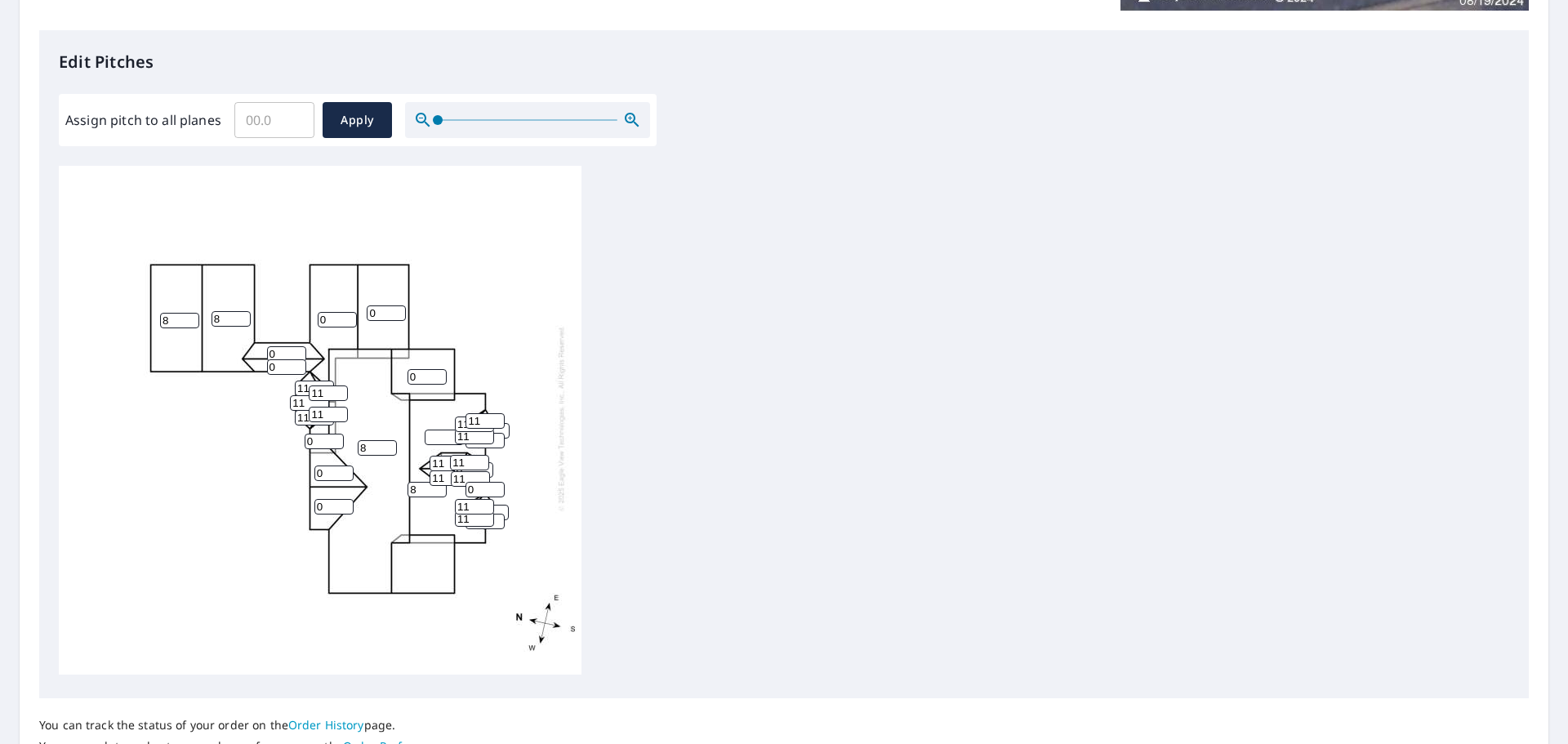
click at [470, 515] on input "0" at bounding box center [485, 521] width 39 height 16
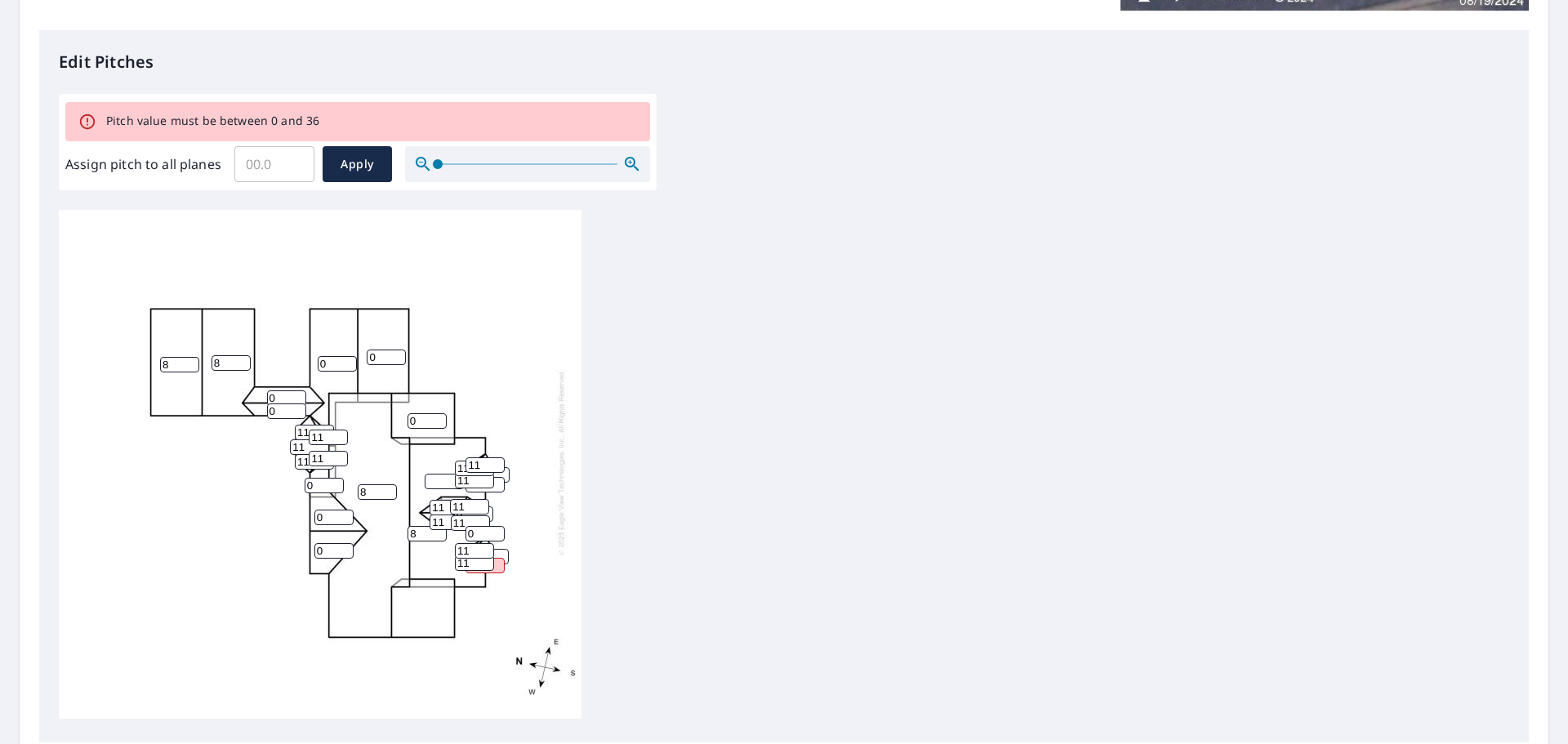
type input "0"
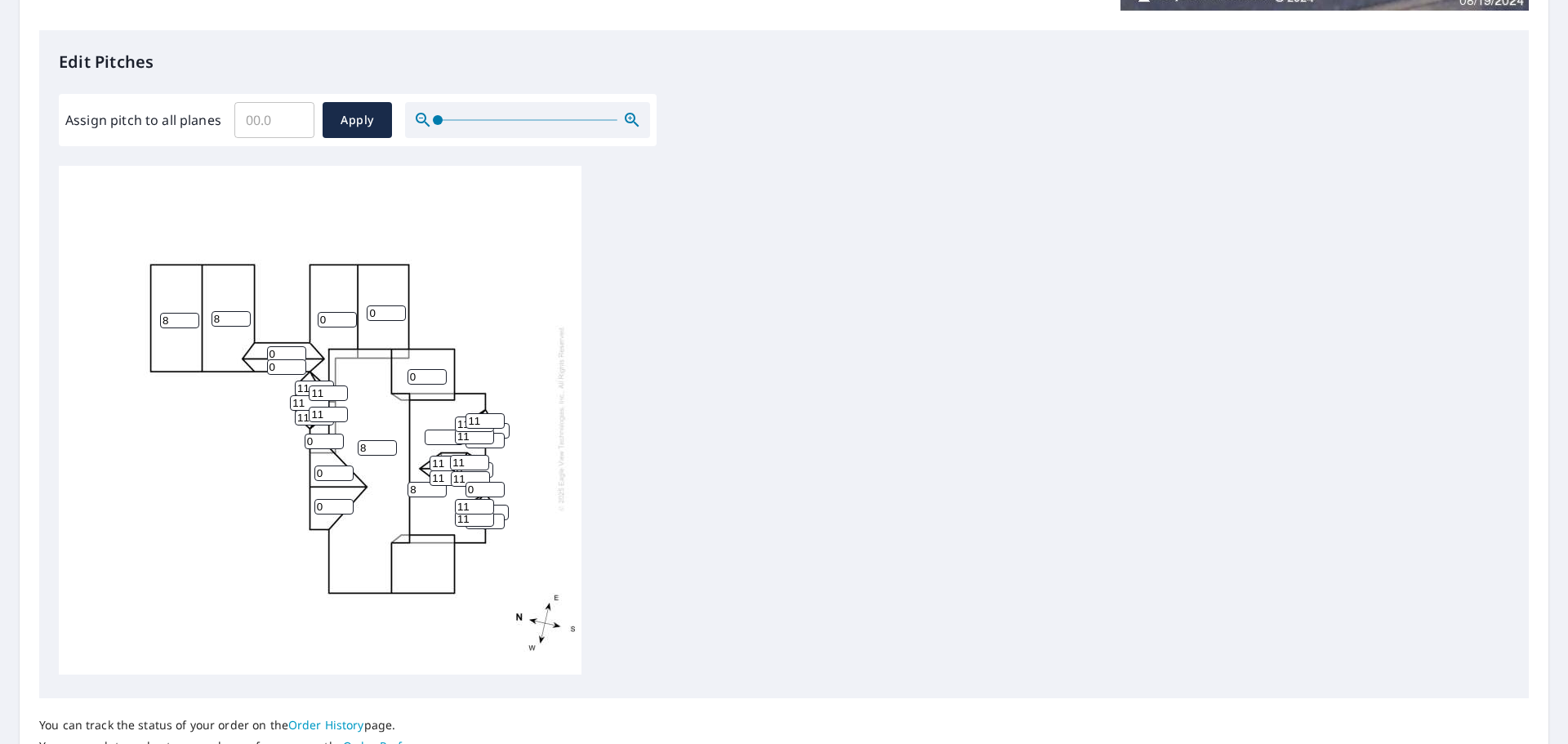
type input "11"
click at [321, 466] on input "0" at bounding box center [333, 473] width 39 height 16
type input "8"
click at [317, 434] on input "0" at bounding box center [324, 441] width 39 height 16
type input "8"
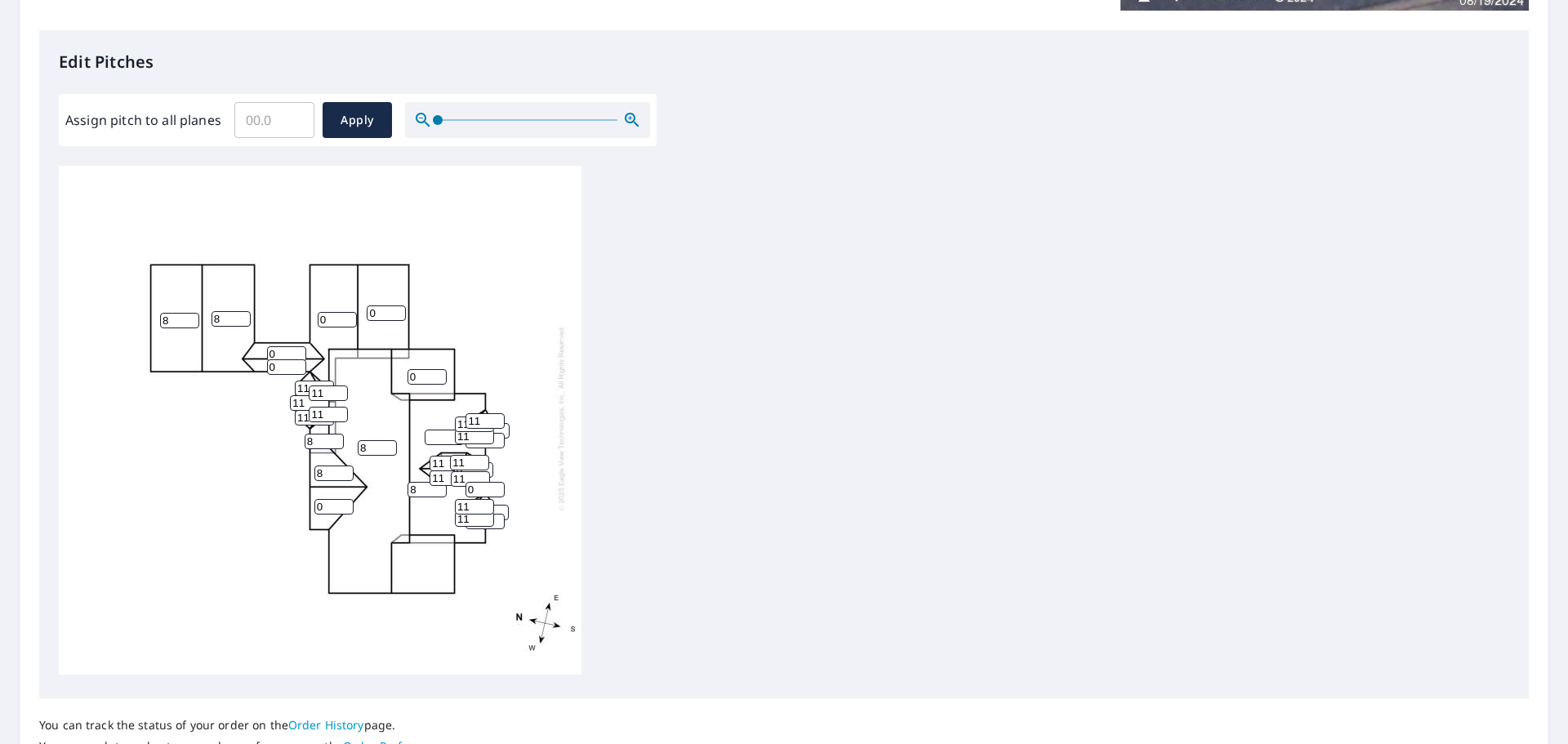
click at [325, 499] on input "0" at bounding box center [333, 506] width 39 height 16
type input "8"
click at [283, 346] on input "0" at bounding box center [286, 354] width 39 height 16
type input "8"
click at [285, 359] on input "0" at bounding box center [286, 366] width 39 height 16
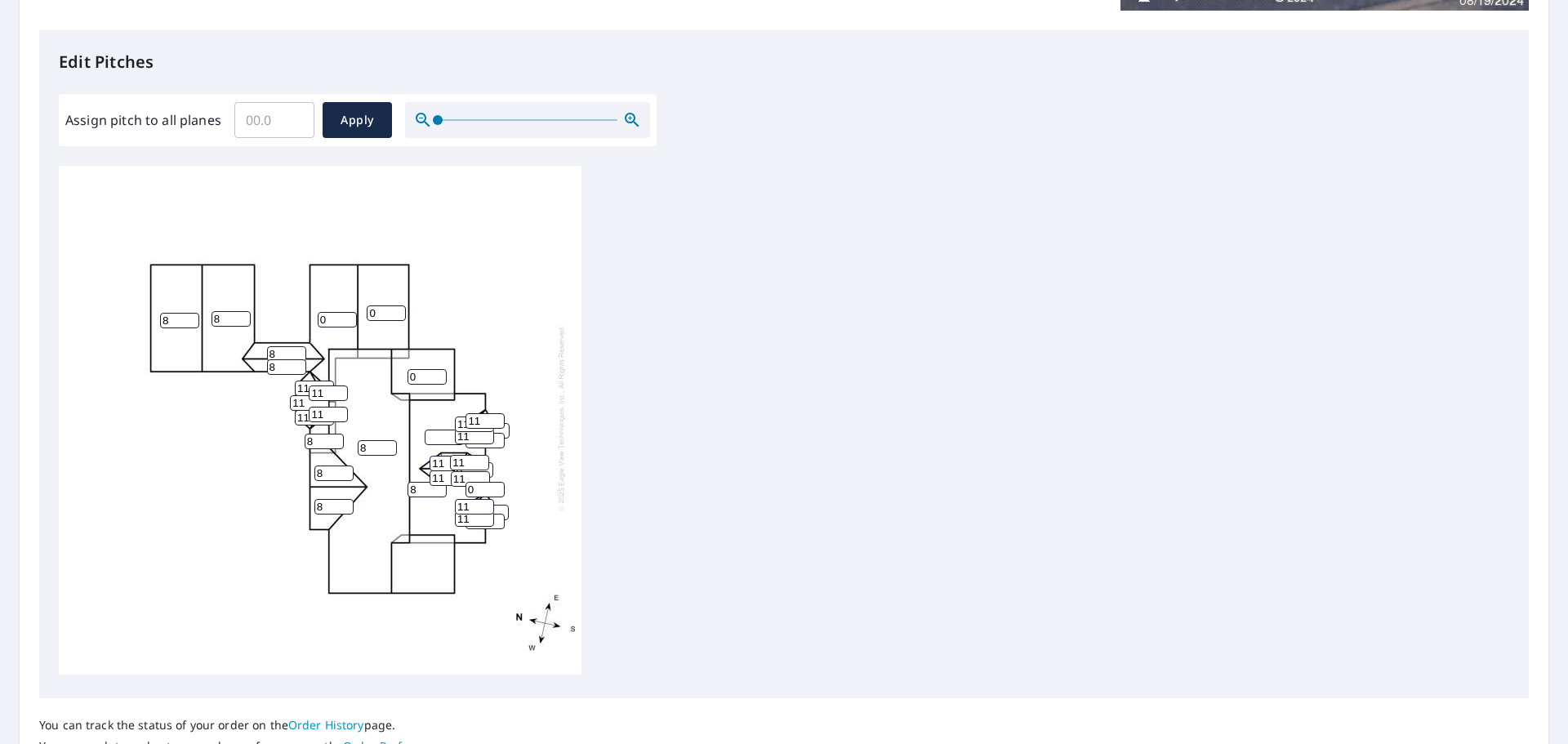
type input "8"
click at [319, 312] on input "0" at bounding box center [337, 320] width 39 height 16
click at [323, 312] on input "0" at bounding box center [337, 320] width 39 height 16
type input "8"
click at [376, 306] on input "0" at bounding box center [386, 313] width 39 height 16
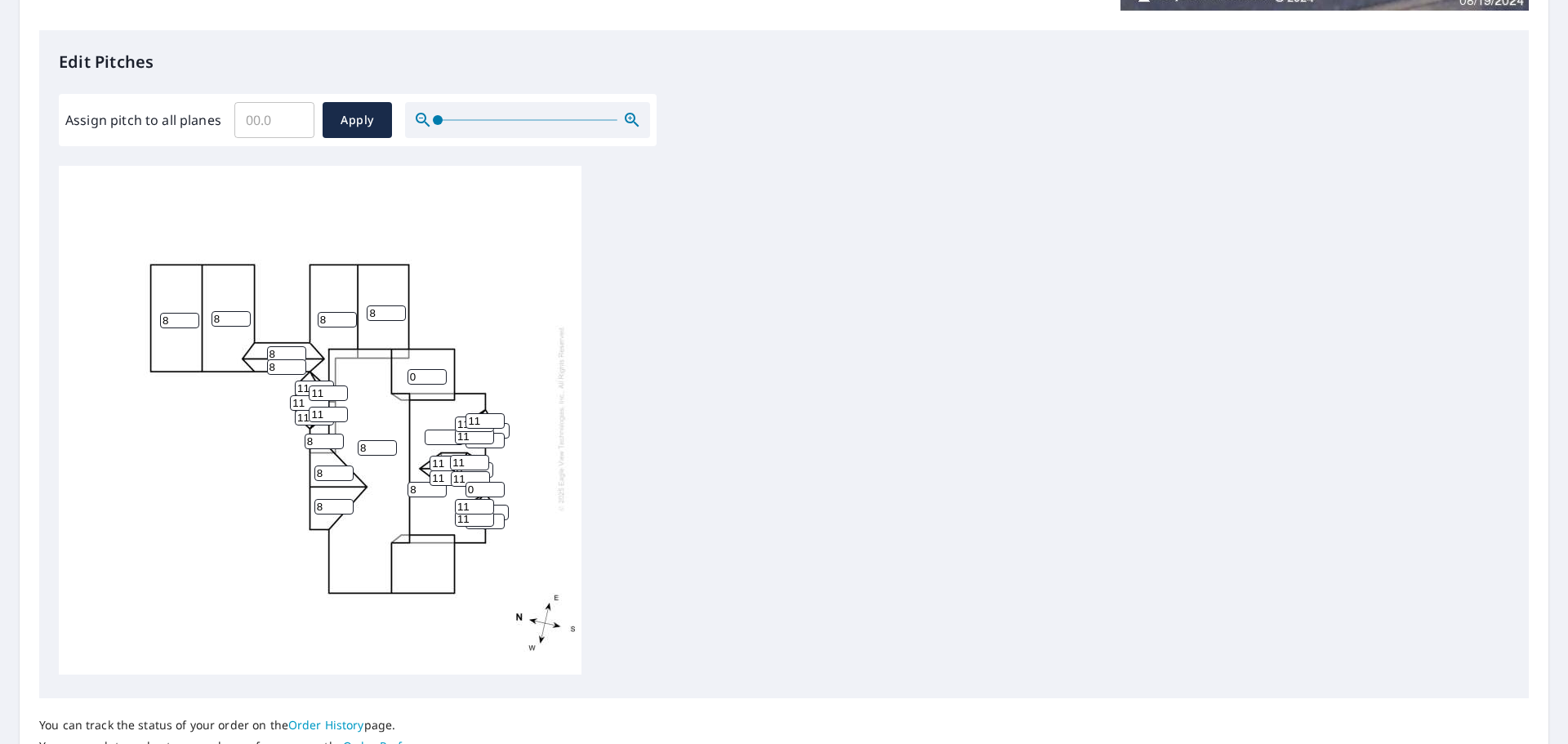
type input "8"
click at [422, 369] on input "0" at bounding box center [427, 377] width 39 height 16
type input "7"
click at [473, 482] on input "0" at bounding box center [485, 490] width 39 height 16
type input "8"
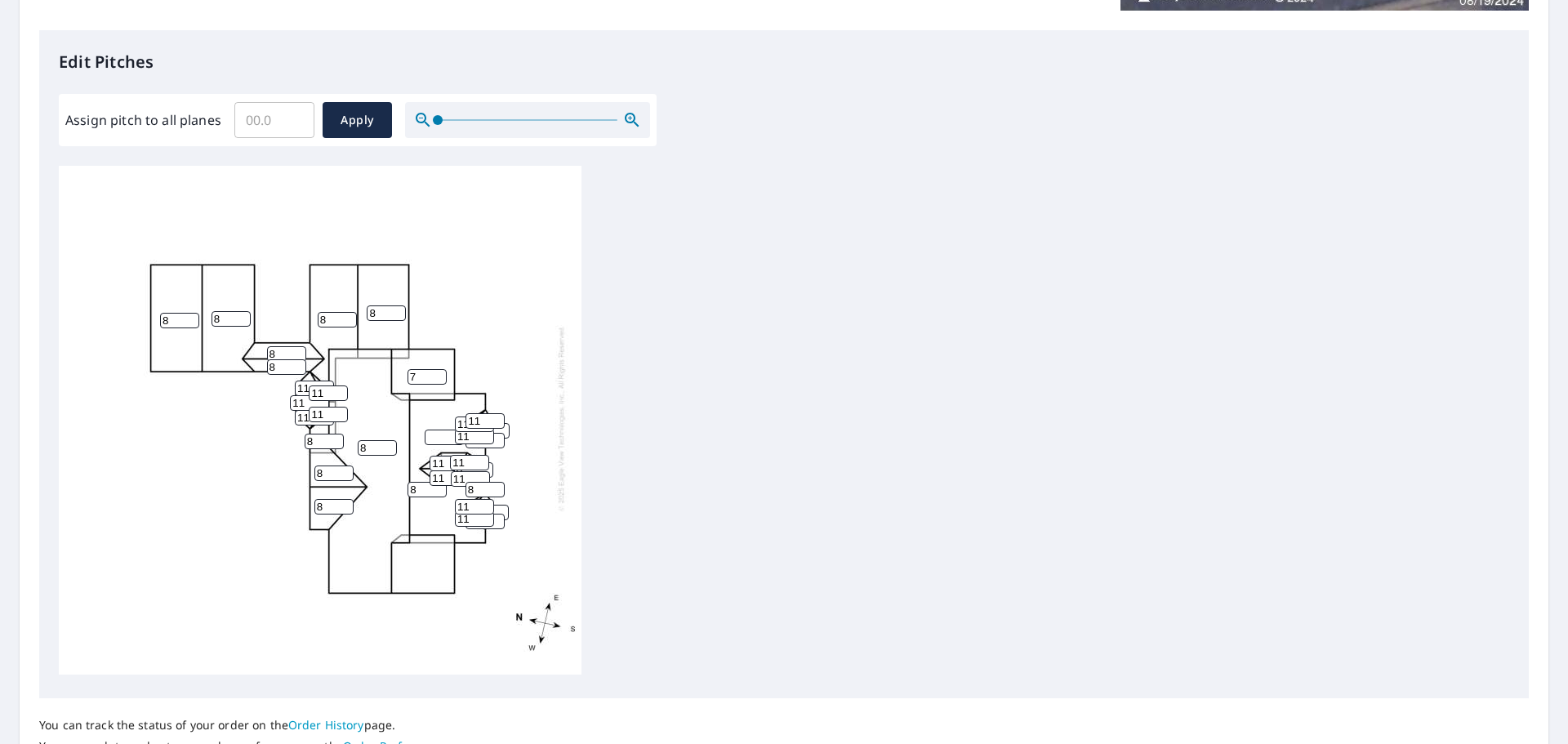
click at [435, 569] on div "8 8 8 8 8 8 7 8 8 8 8 8 11 11 11 11 11 11 1 11 0 0 0 11 11 11 11 11 11 8 11 11" at bounding box center [319, 418] width 522 height 513
click at [419, 369] on input "7" at bounding box center [427, 377] width 39 height 16
type input "8"
click at [935, 483] on div "8 8 8 8 8 8 8 8 8 8 8 8 11 11 11 11 11 11 1 11 0 0 0 11 11 11 11 11 11 8 11 11" at bounding box center [784, 423] width 1450 height 513
click at [493, 499] on input "11" at bounding box center [474, 506] width 39 height 16
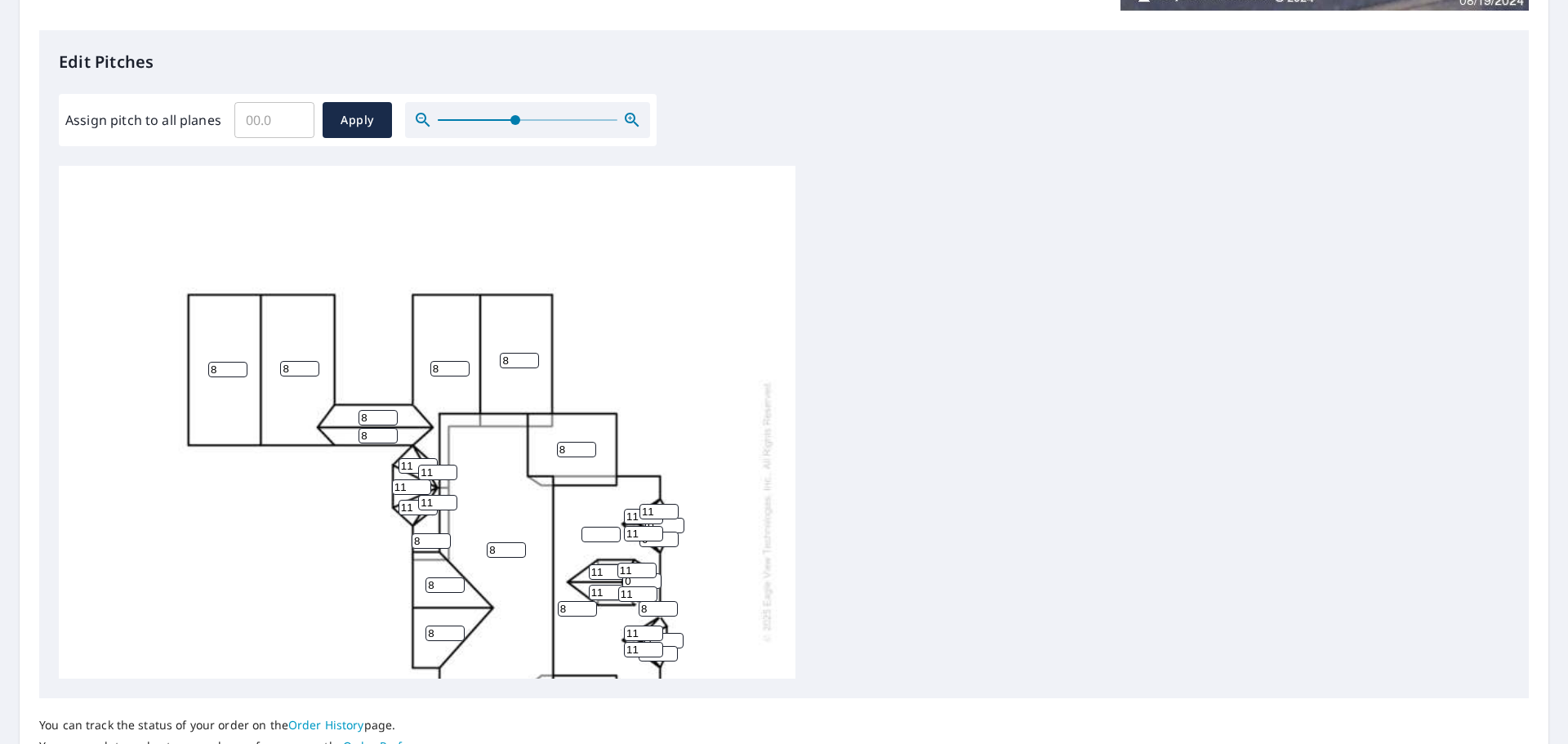
drag, startPoint x: 431, startPoint y: 123, endPoint x: 520, endPoint y: 121, distance: 89.0
click at [520, 121] on span at bounding box center [515, 119] width 10 height 10
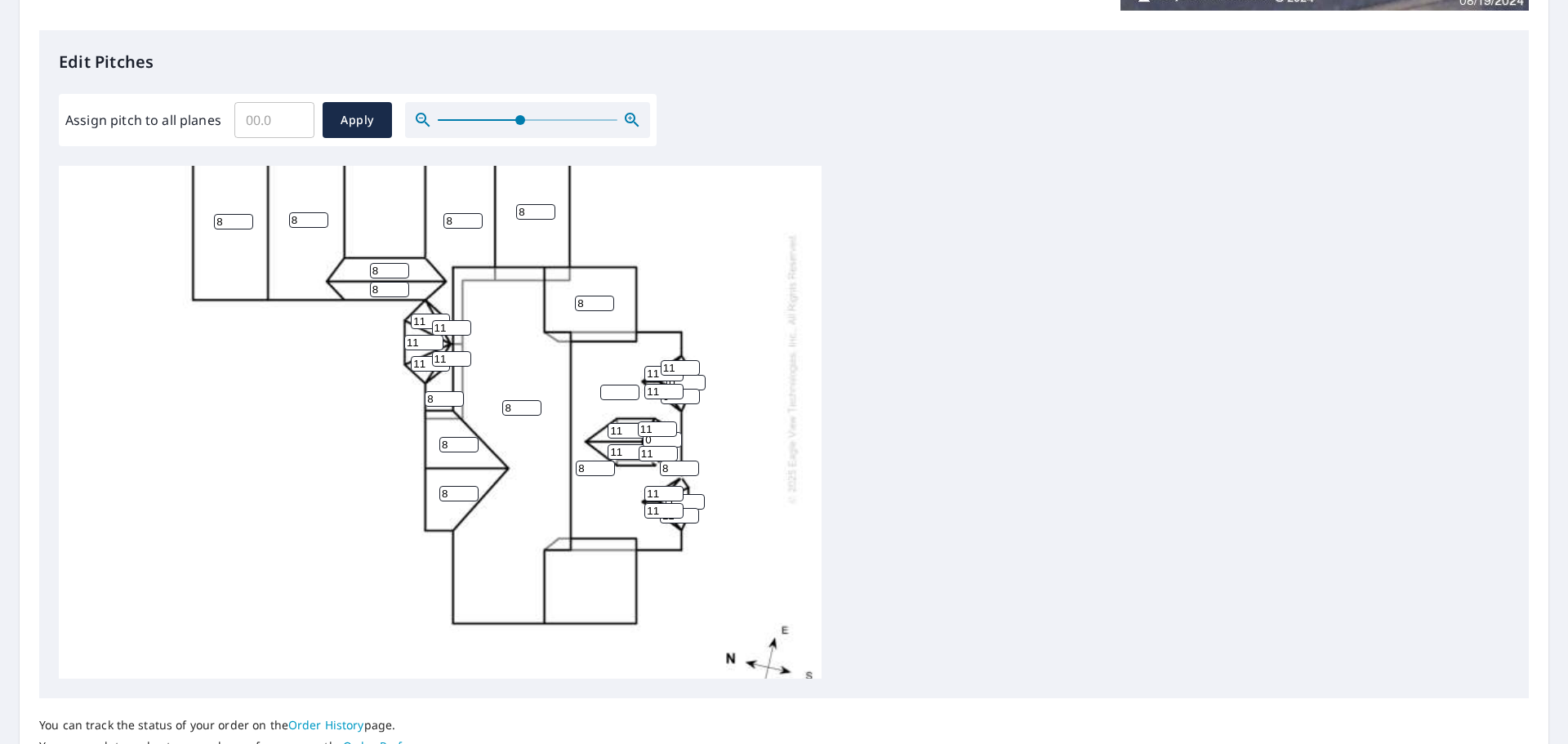
scroll to position [180, 0]
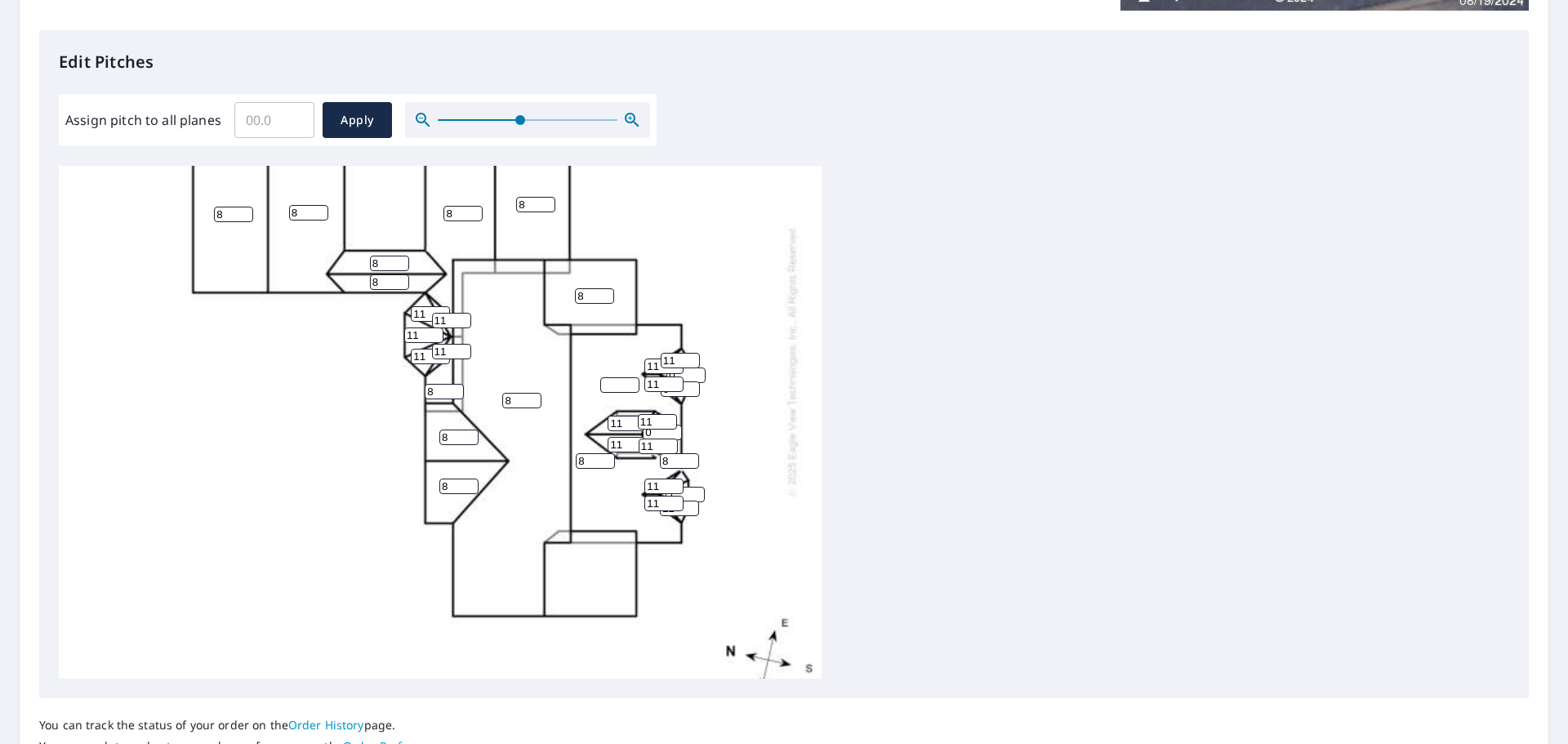
click at [687, 493] on input "1" at bounding box center [685, 494] width 39 height 16
type input "11"
click at [1080, 523] on div "8 8 8 8 8 8 8 8 8 8 8 8 11 11 11 11 11 11 11 11 0 0 0 11 11 11 11 11 11 8 11 11" at bounding box center [784, 423] width 1450 height 513
click at [611, 386] on input "number" at bounding box center [620, 385] width 39 height 16
type input "8"
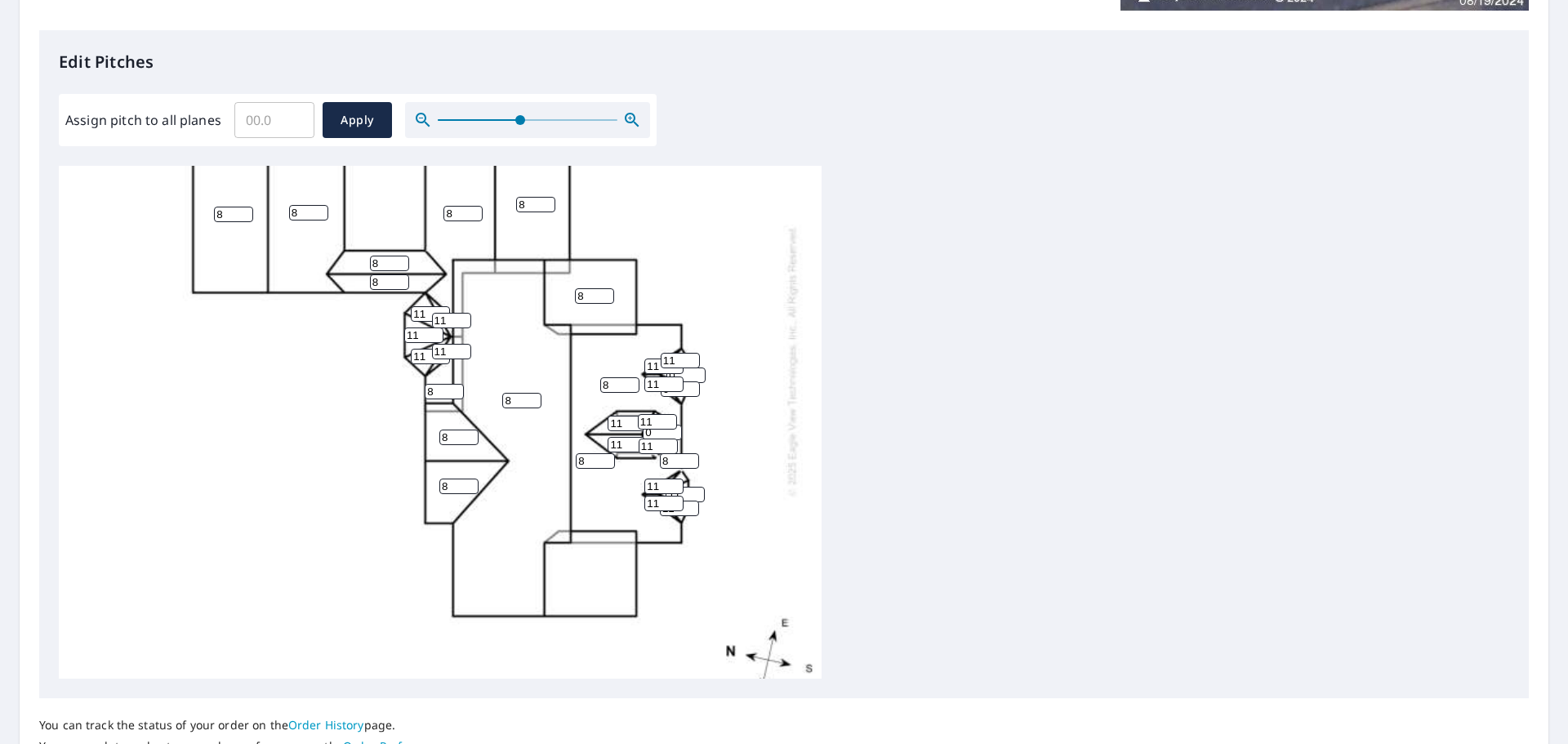
click at [944, 400] on div "8 8 8 8 8 8 8 8 8 8 8 8 8 11 11 11 11 11 11 11 11 0 0 0 11 11 11 11 11 11 8 11 …" at bounding box center [784, 423] width 1450 height 513
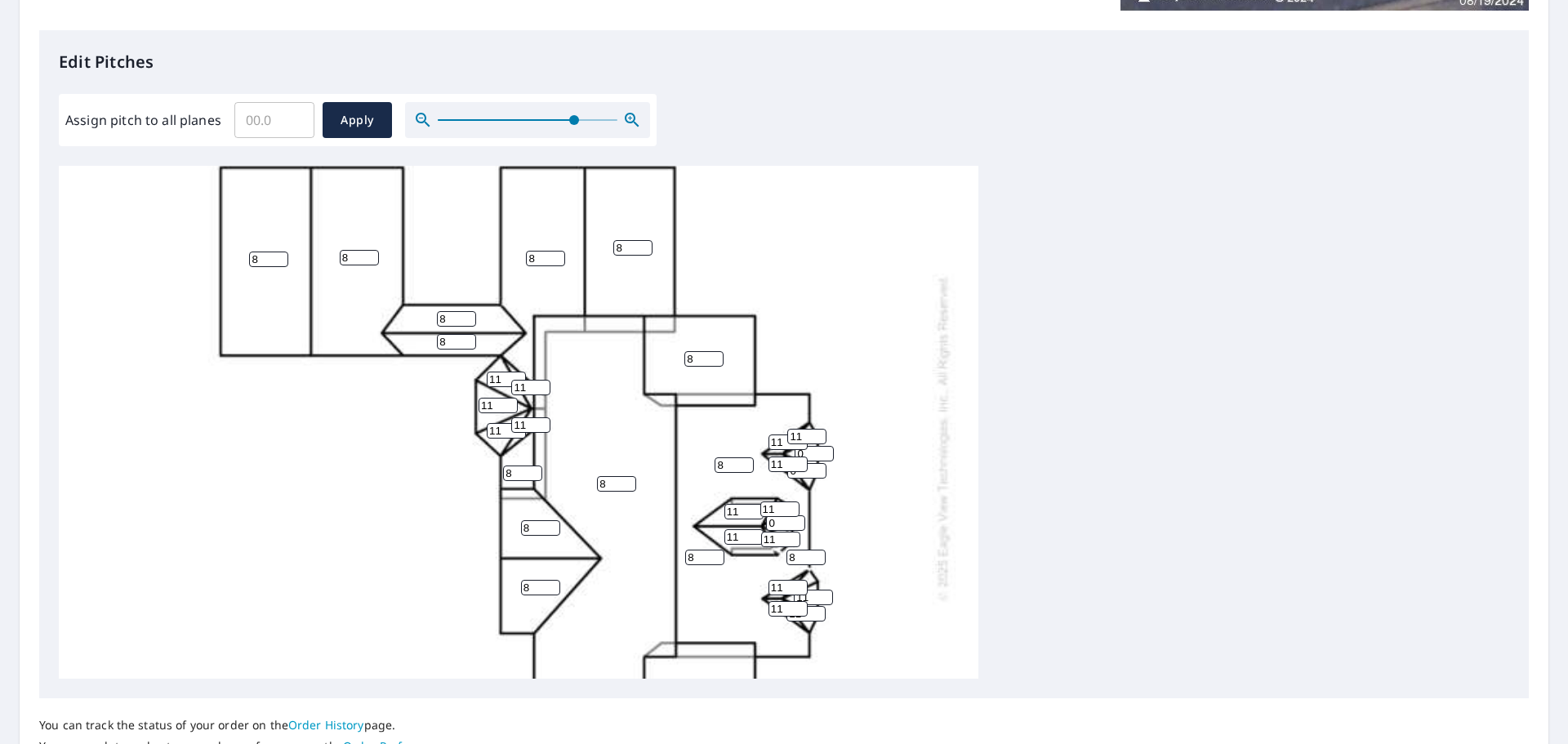
drag, startPoint x: 518, startPoint y: 119, endPoint x: 573, endPoint y: 121, distance: 55.0
click at [573, 121] on span at bounding box center [574, 119] width 10 height 10
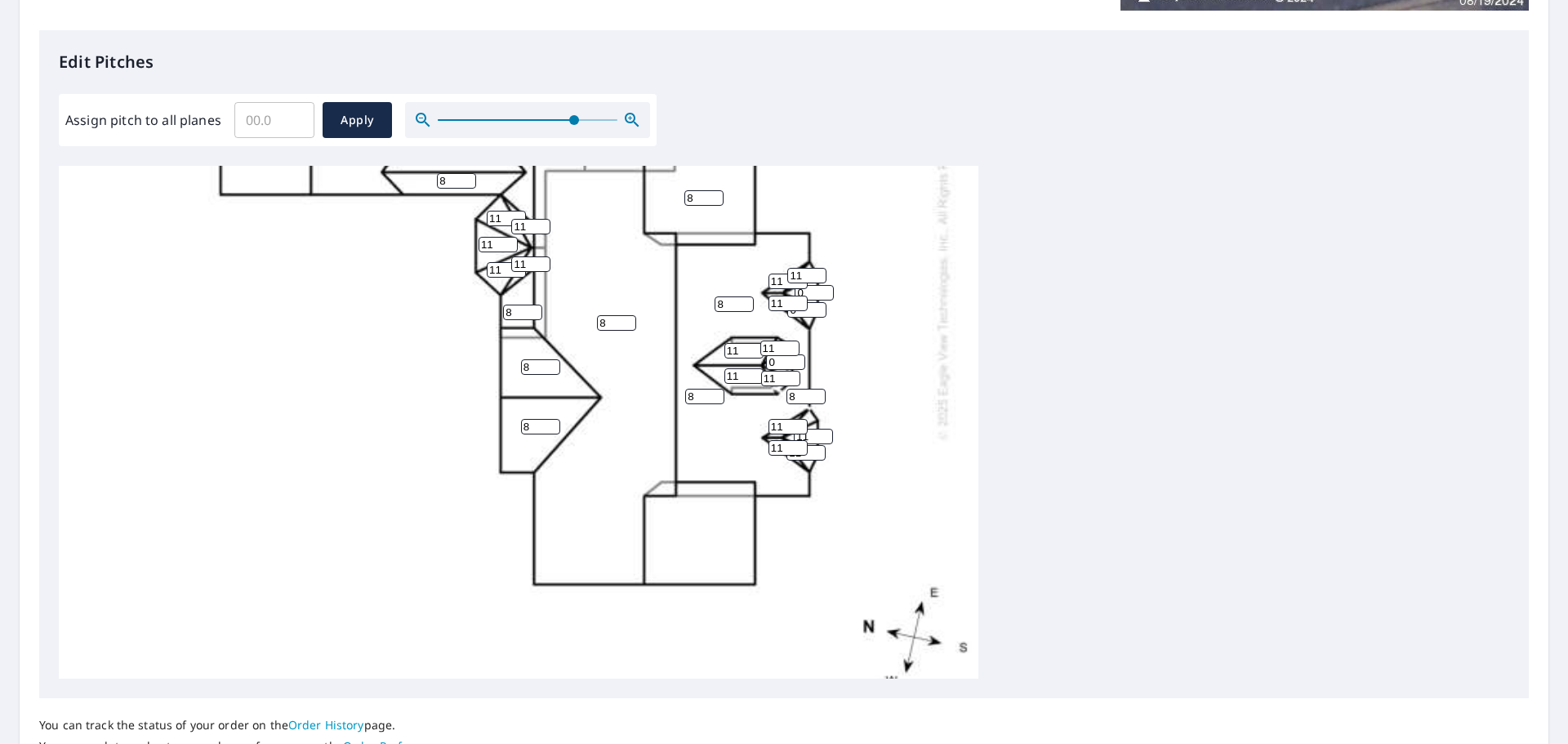
scroll to position [344, 0]
click at [811, 297] on input "0" at bounding box center [813, 290] width 39 height 16
type input "11"
type input "10"
click at [803, 307] on input "10" at bounding box center [788, 300] width 39 height 16
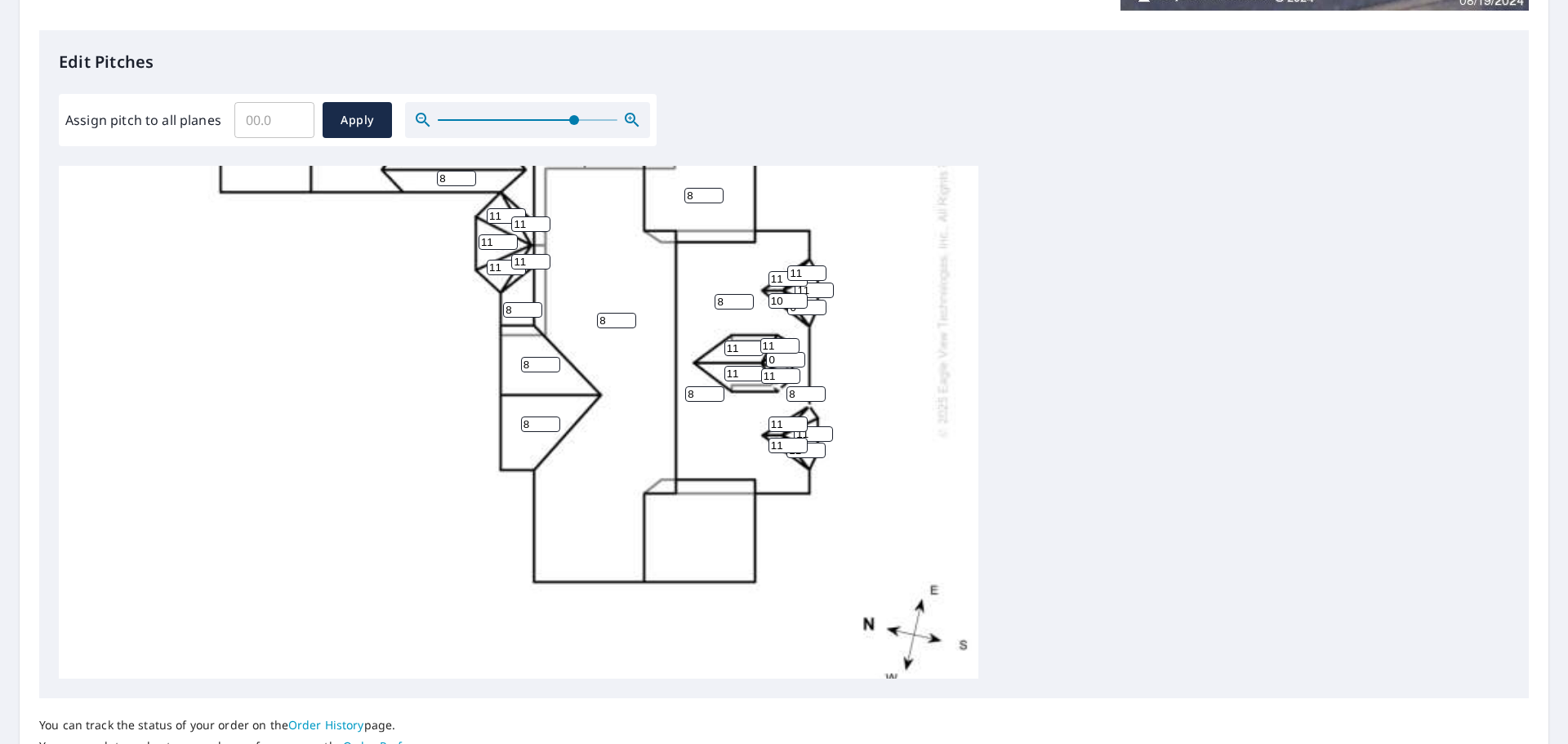
click at [804, 310] on input "0" at bounding box center [806, 307] width 39 height 16
type input "11"
click at [780, 298] on input "10" at bounding box center [788, 300] width 39 height 16
type input "11"
click at [1014, 343] on div "8 8 8 8 8 8 8 8 8 8 8 8 8 11 11 11 11 11 11 11 11 11 0 11 11 11 11 11 11 11 8 1…" at bounding box center [784, 423] width 1450 height 513
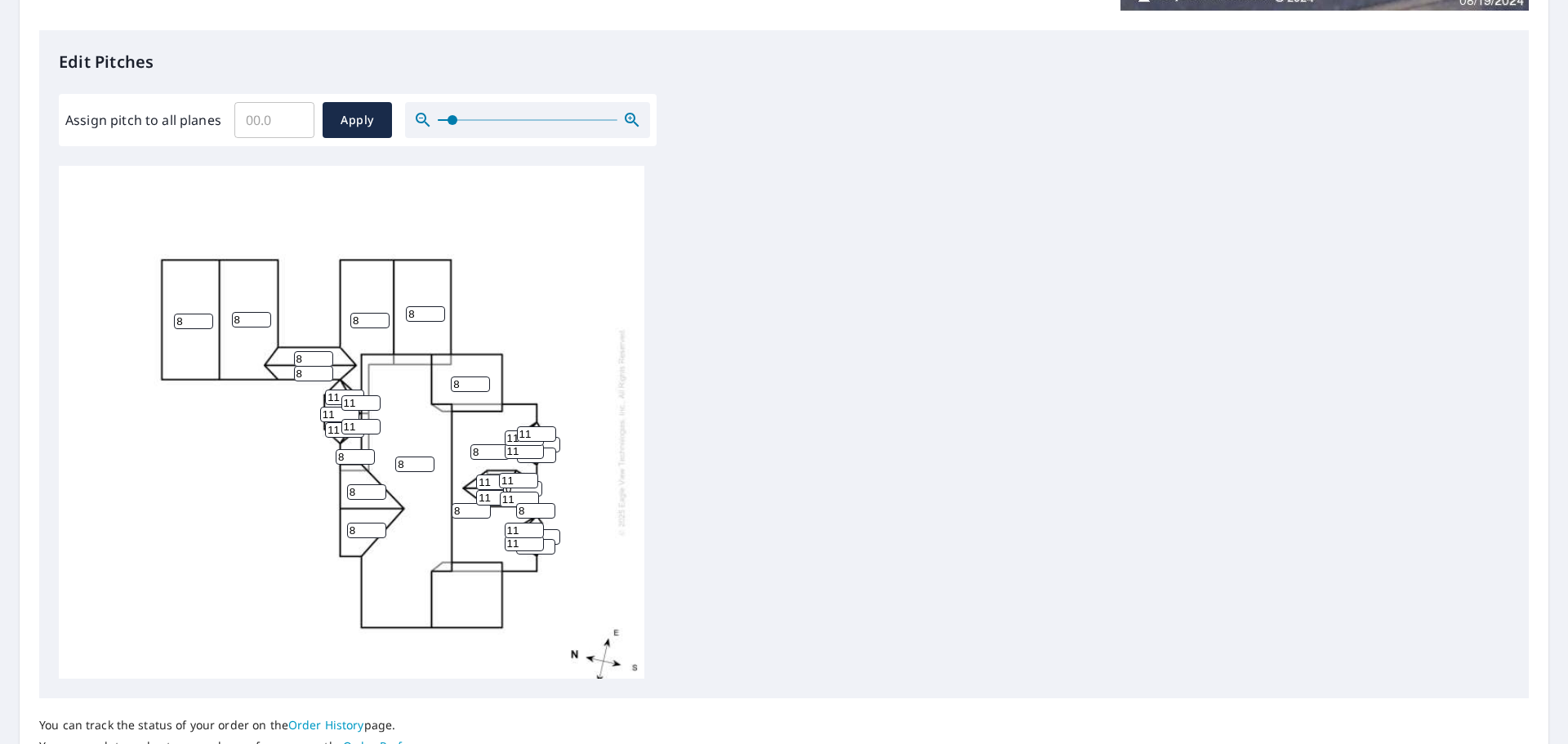
drag, startPoint x: 571, startPoint y: 118, endPoint x: 438, endPoint y: 113, distance: 133.1
click at [447, 115] on span at bounding box center [452, 119] width 10 height 10
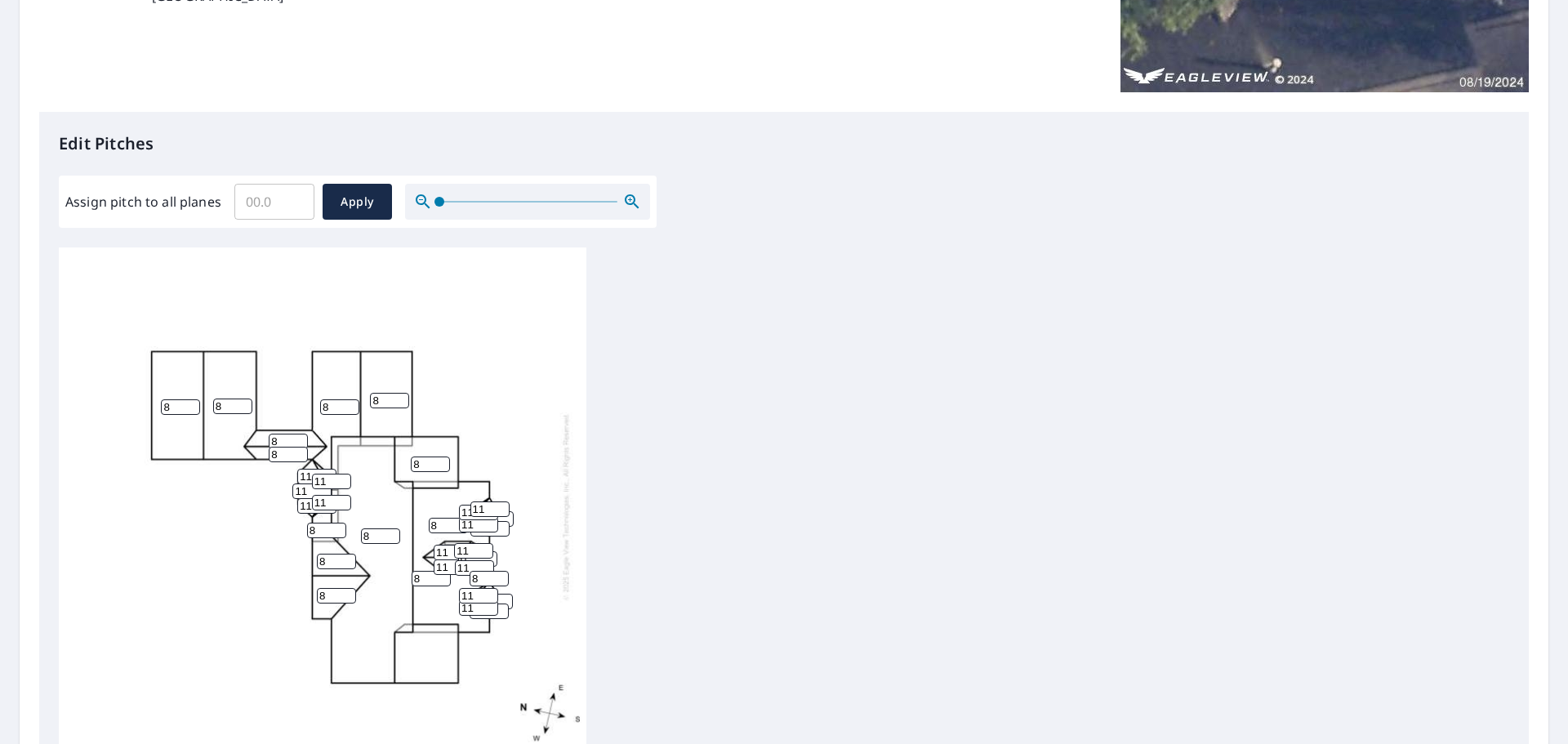
scroll to position [21, 0]
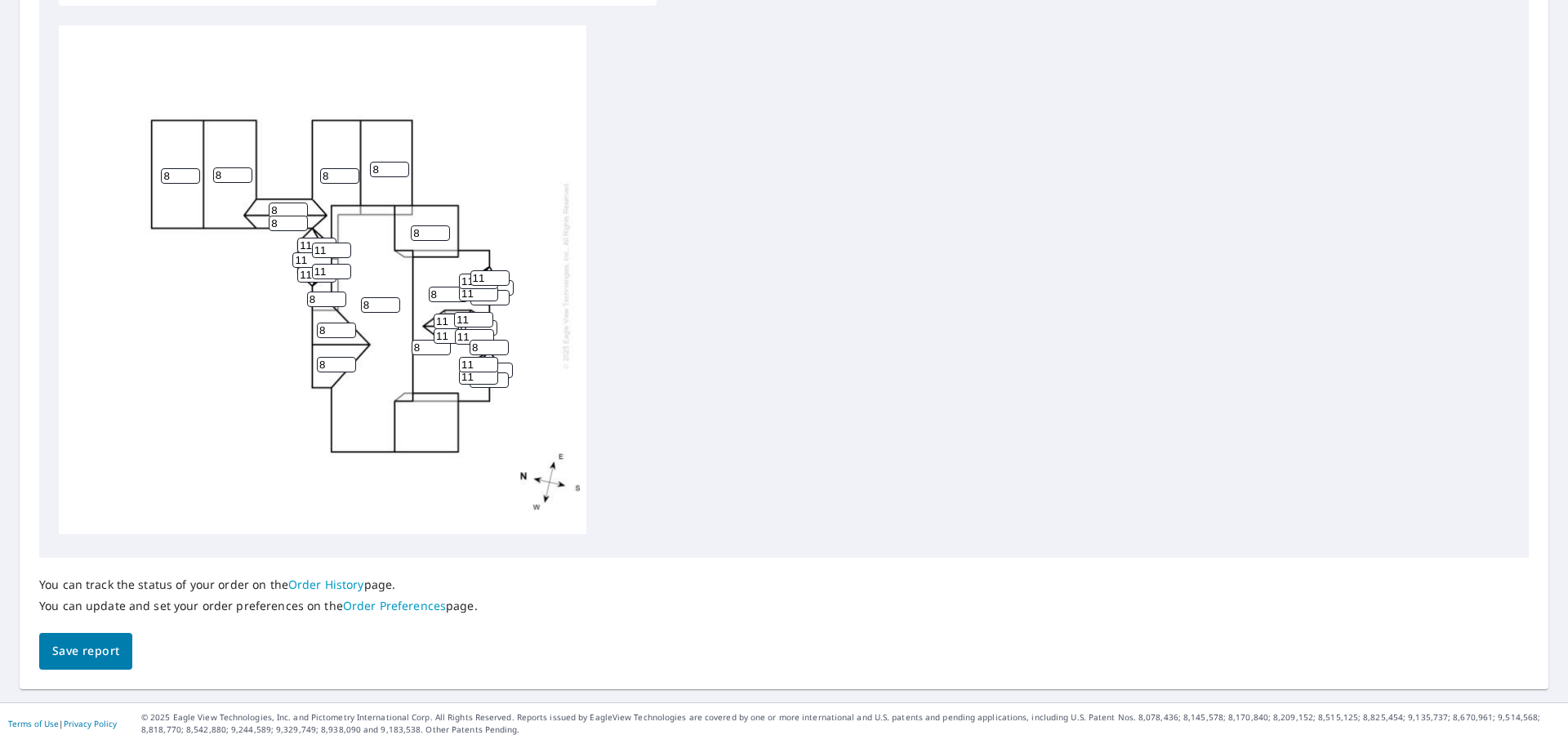
click at [85, 646] on span "Save report" at bounding box center [85, 651] width 67 height 20
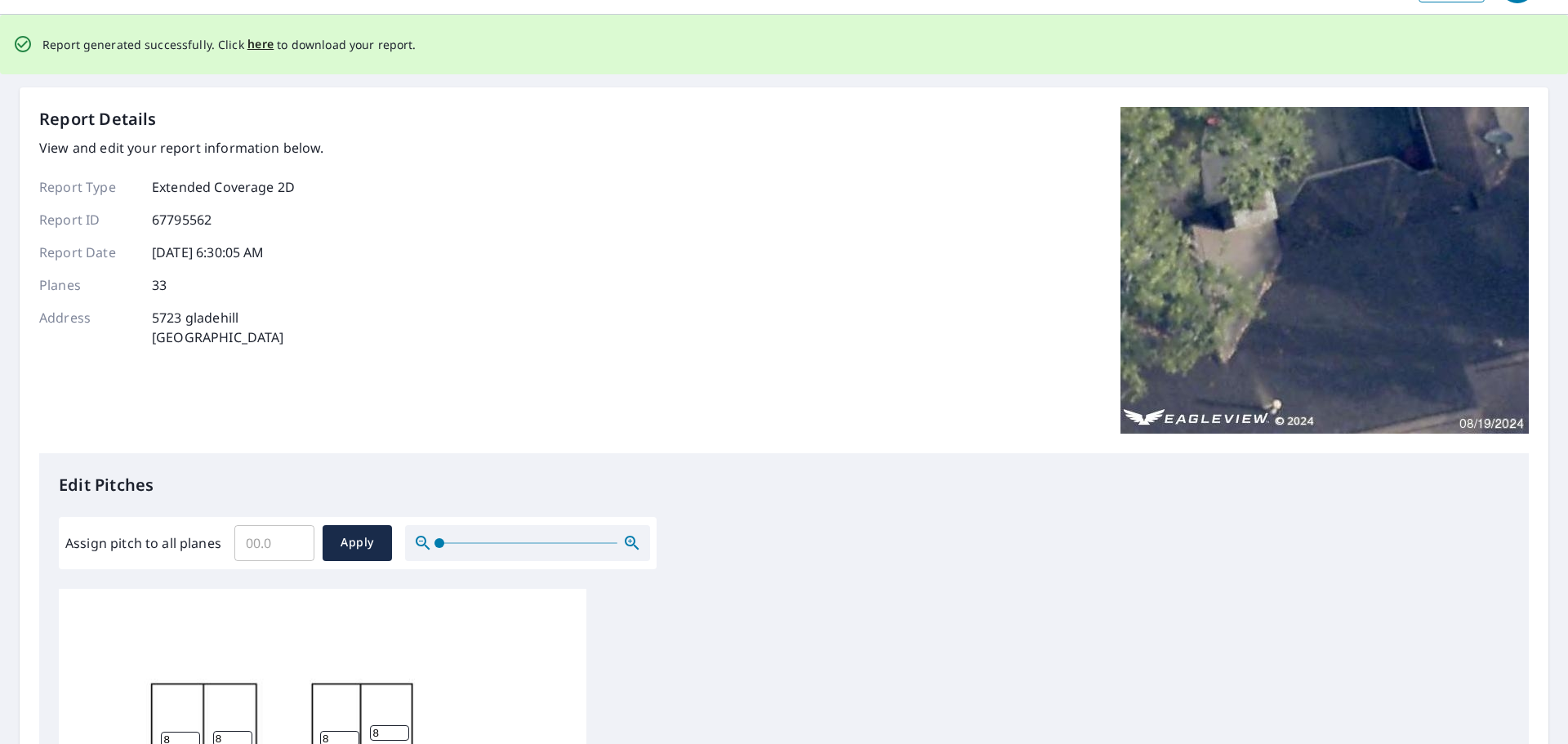
scroll to position [0, 0]
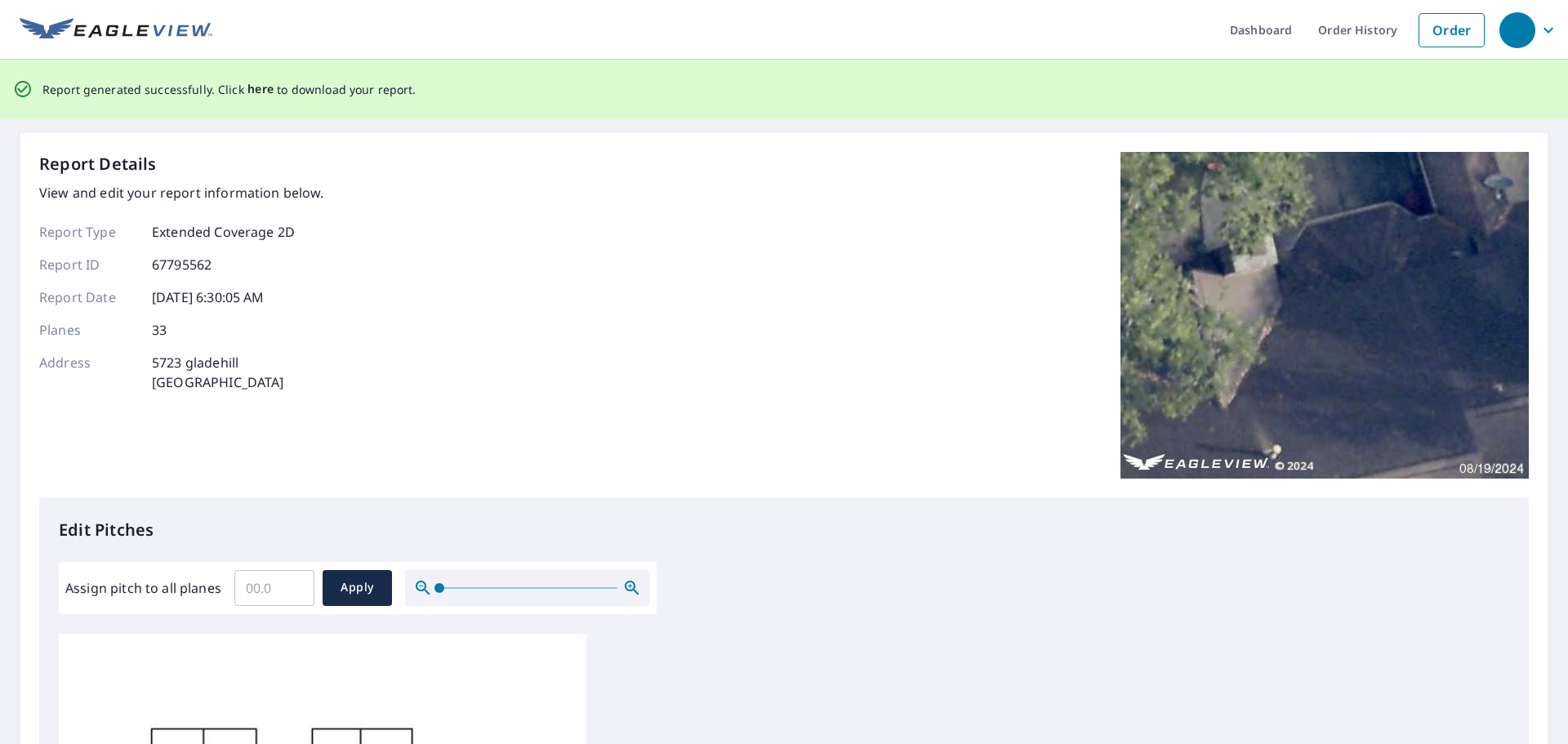
click at [254, 86] on span "here" at bounding box center [261, 89] width 27 height 20
